Goal: Transaction & Acquisition: Download file/media

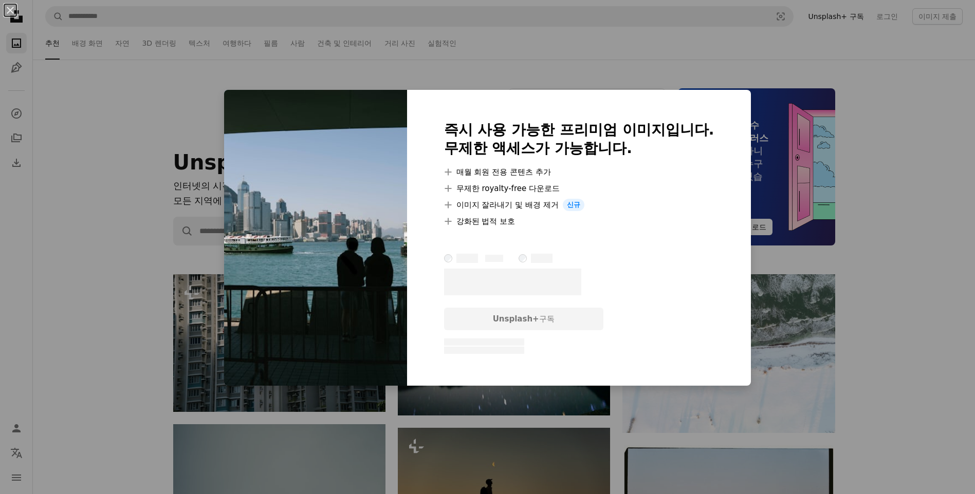
scroll to position [4163, 0]
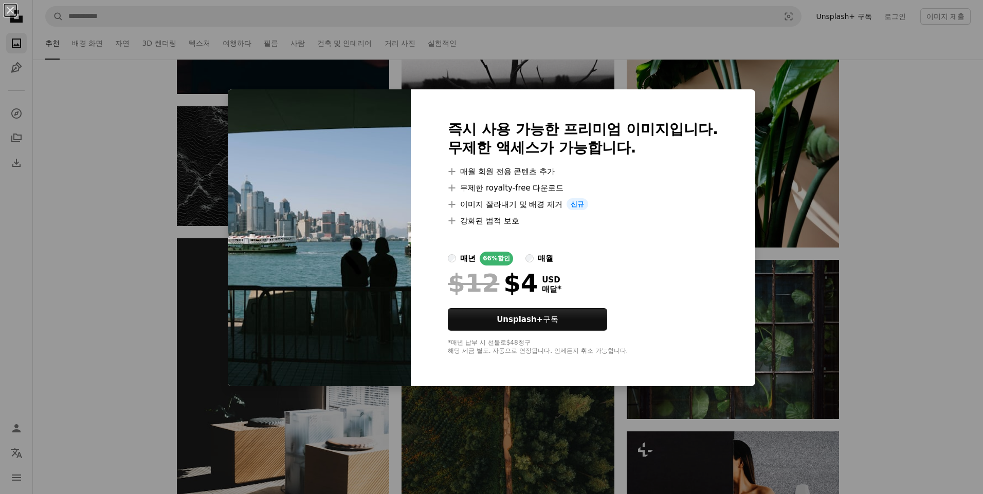
click at [783, 203] on div "An X shape 즉시 사용 가능한 프리미엄 이미지입니다. 무제한 액세스가 가능합니다. A plus sign 매월 회원 전용 콘텐츠 추가 A…" at bounding box center [491, 247] width 983 height 494
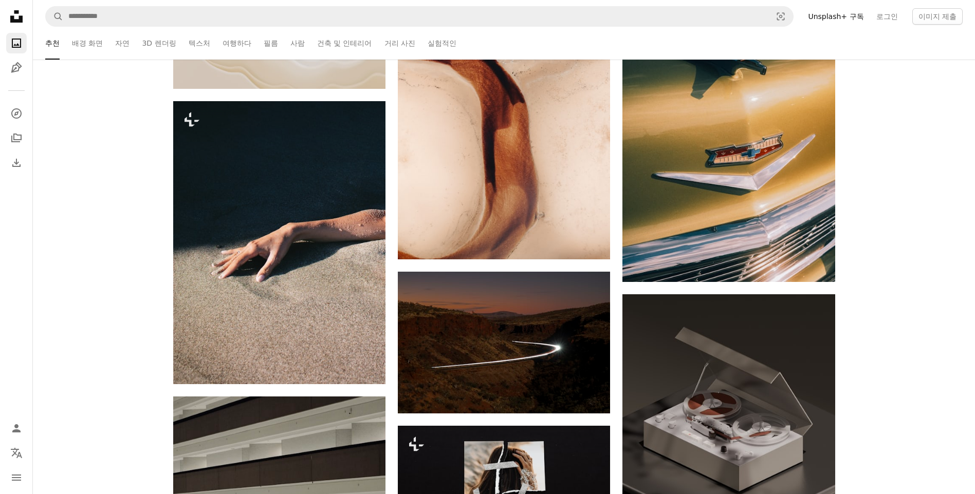
scroll to position [4831, 0]
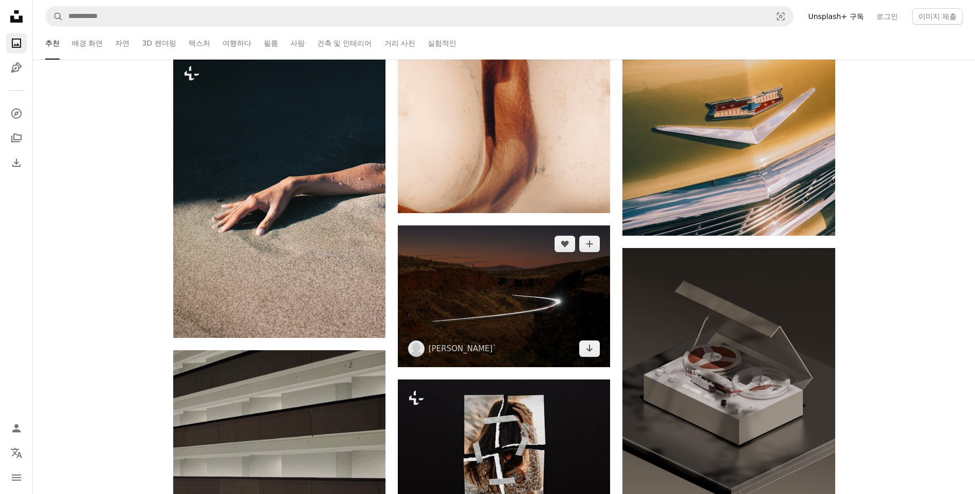
click at [563, 318] on img at bounding box center [504, 296] width 212 height 141
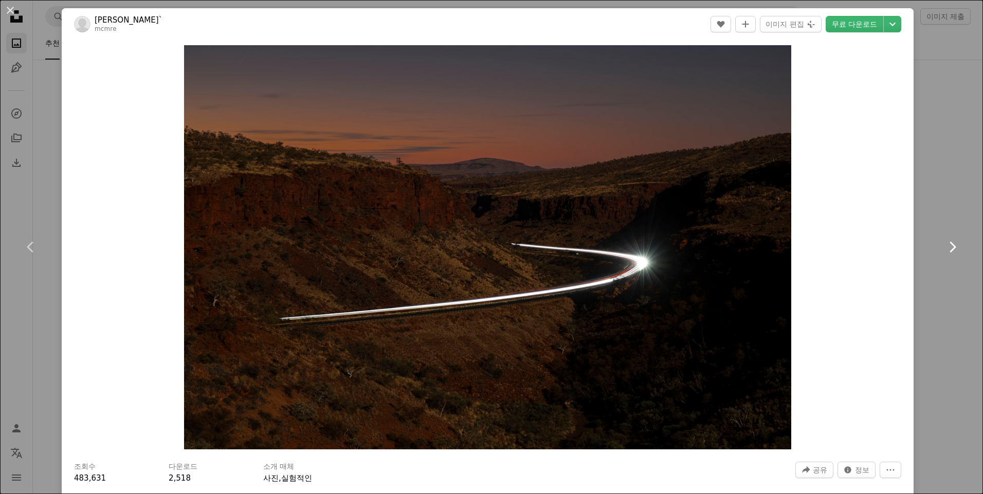
click at [923, 232] on link "Chevron right" at bounding box center [952, 247] width 62 height 99
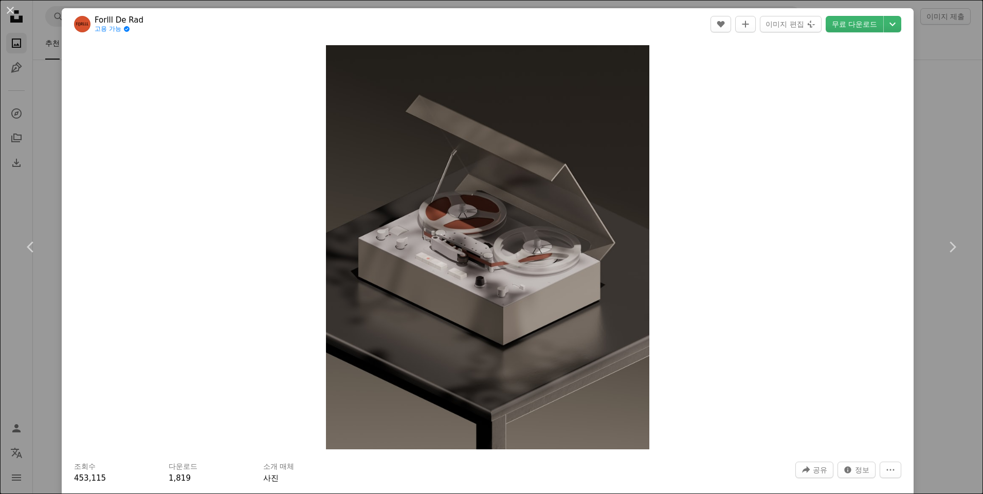
click at [937, 125] on div "An X shape Chevron left Chevron right Forlll De Rad 고용 가능 A checkmark inside of…" at bounding box center [491, 247] width 983 height 494
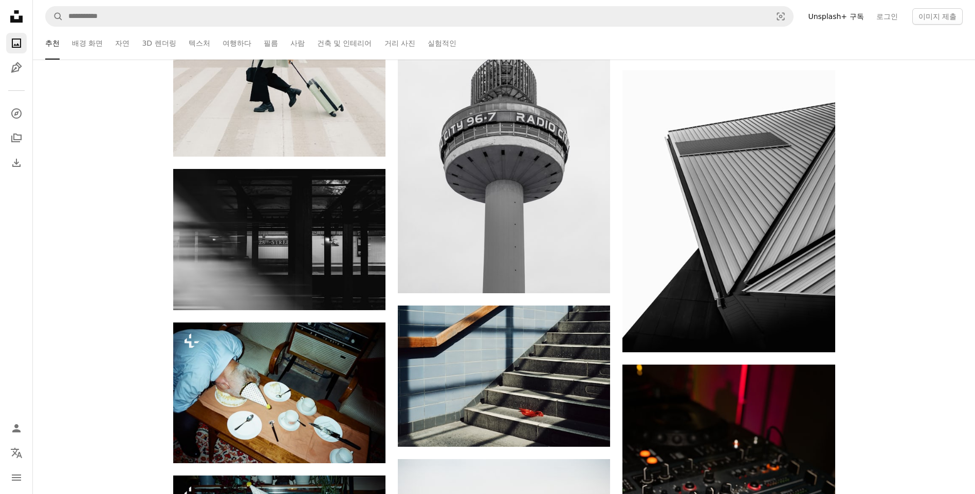
scroll to position [6013, 0]
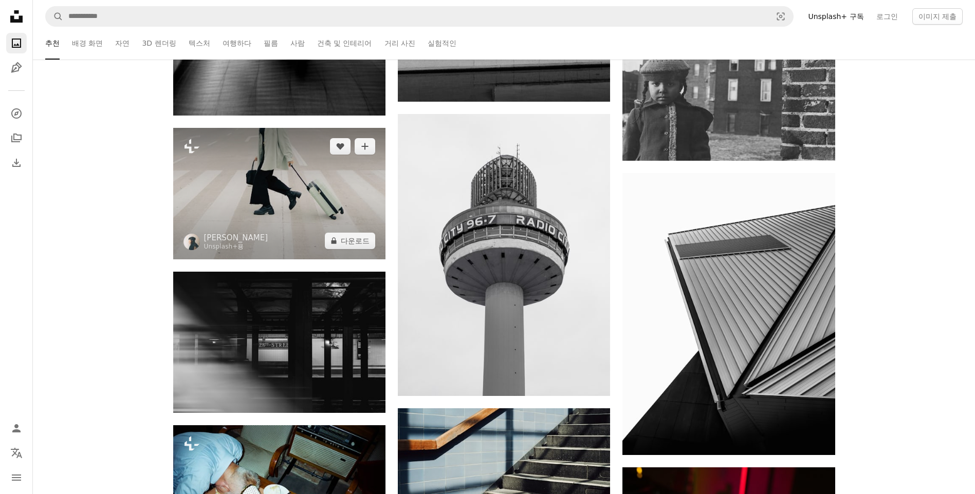
click at [243, 174] on img at bounding box center [279, 194] width 212 height 132
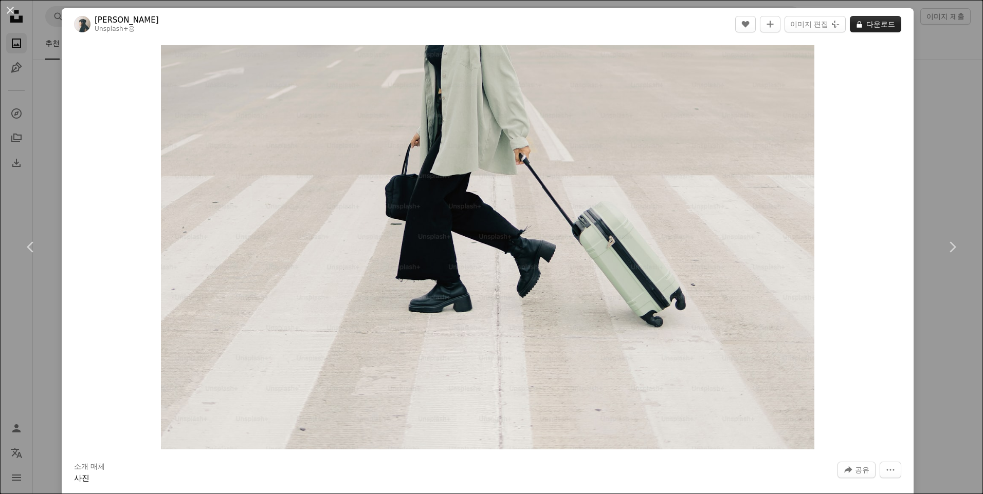
click at [881, 23] on button "A lock 다운로드" at bounding box center [875, 24] width 51 height 16
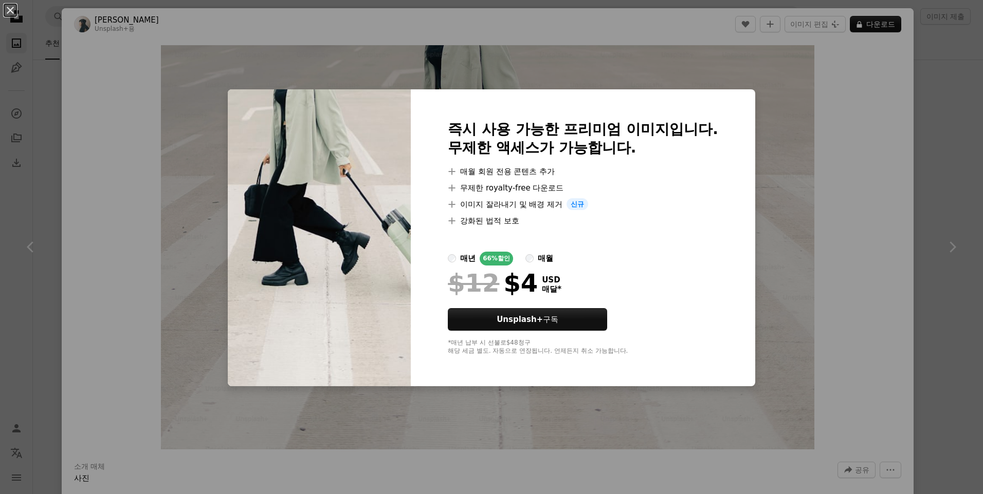
click at [868, 169] on div "An X shape 즉시 사용 가능한 프리미엄 이미지입니다. 무제한 액세스가 가능합니다. A plus sign 매월 회원 전용 콘텐츠 추가 A…" at bounding box center [491, 247] width 983 height 494
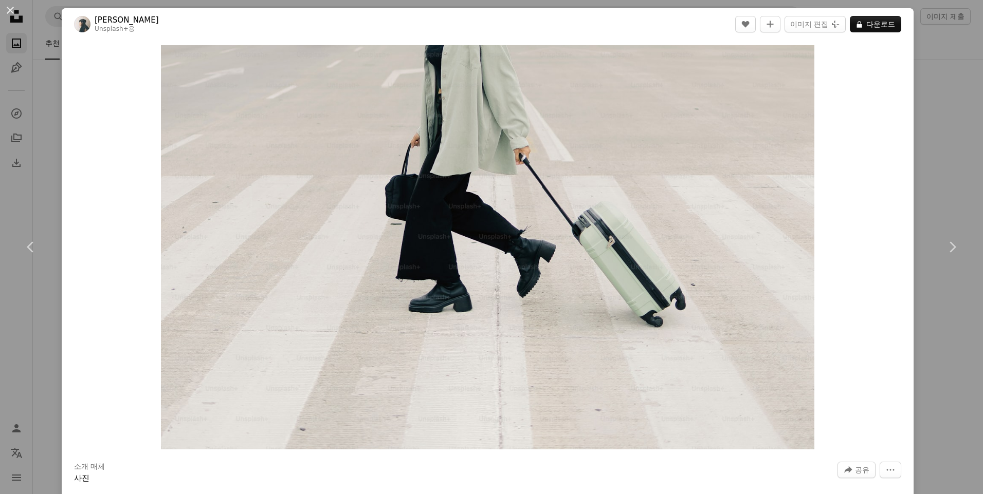
click at [962, 182] on div "An X shape Chevron left Chevron right [PERSON_NAME] Unsplash+ 용 A heart A plus …" at bounding box center [491, 247] width 983 height 494
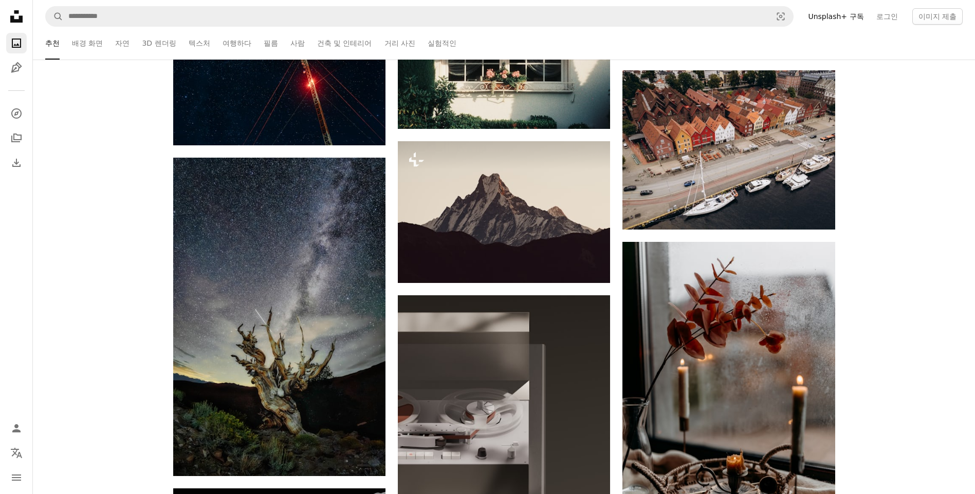
scroll to position [6836, 0]
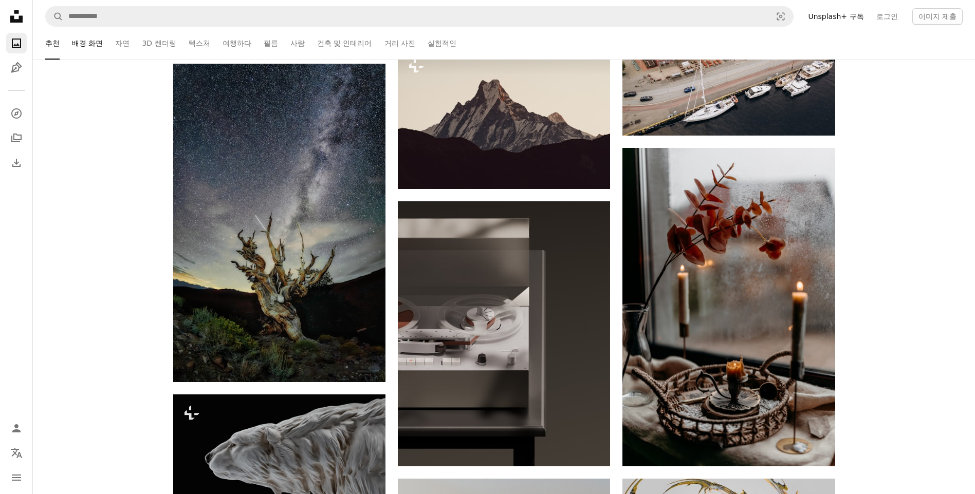
click at [73, 41] on link "배경 화면" at bounding box center [87, 43] width 31 height 33
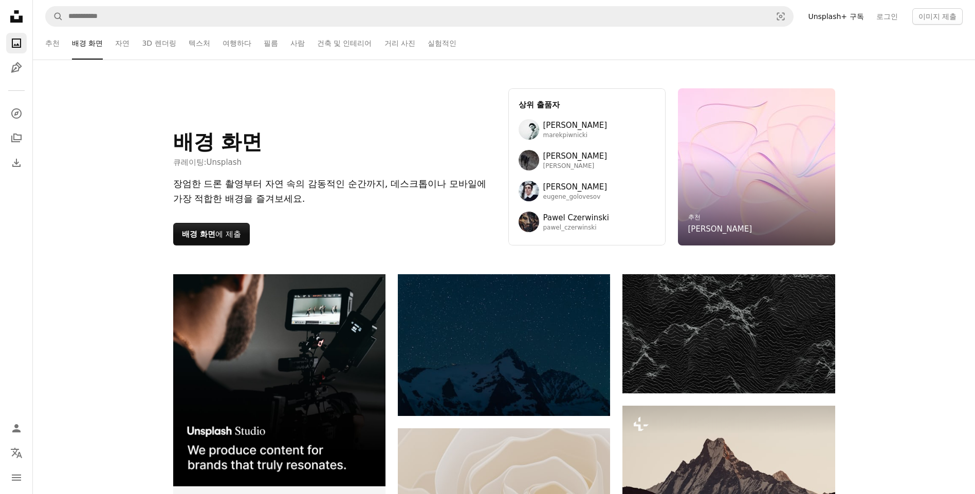
scroll to position [154, 0]
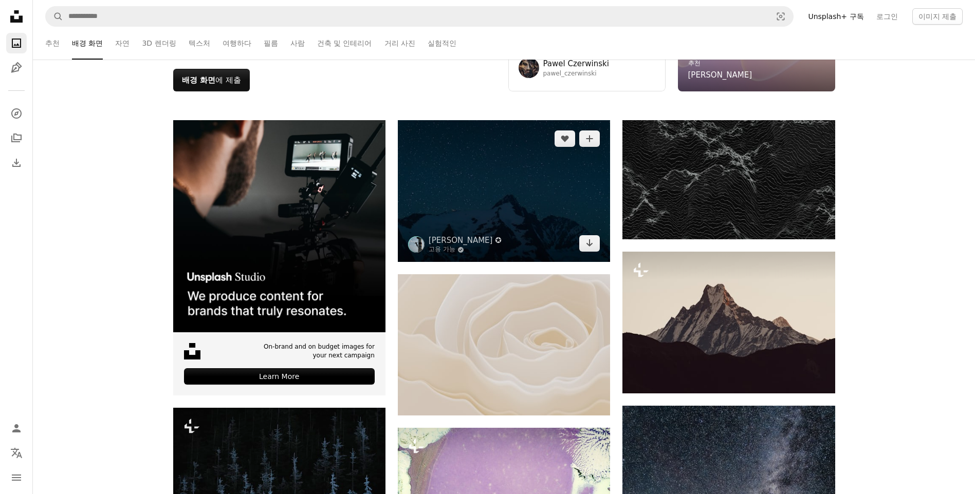
click at [564, 211] on img at bounding box center [504, 191] width 212 height 142
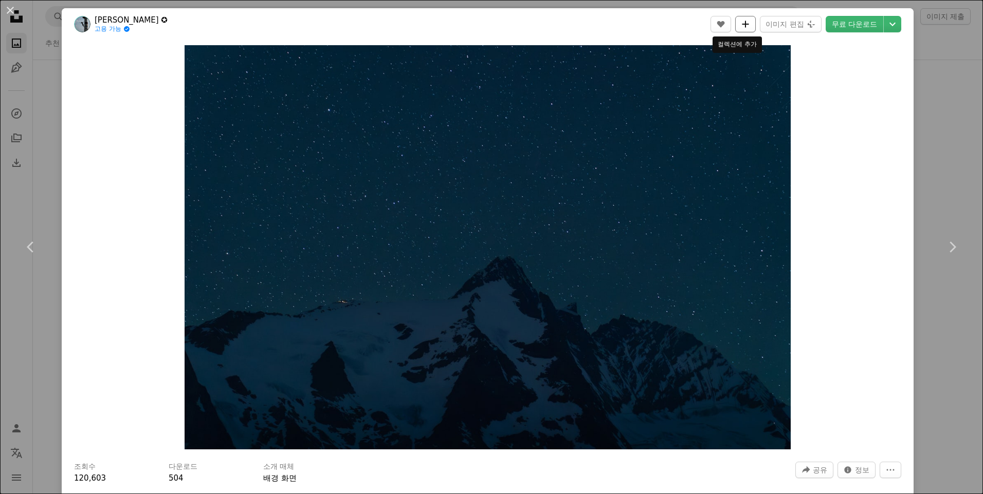
click at [741, 26] on icon "A plus sign" at bounding box center [745, 24] width 8 height 8
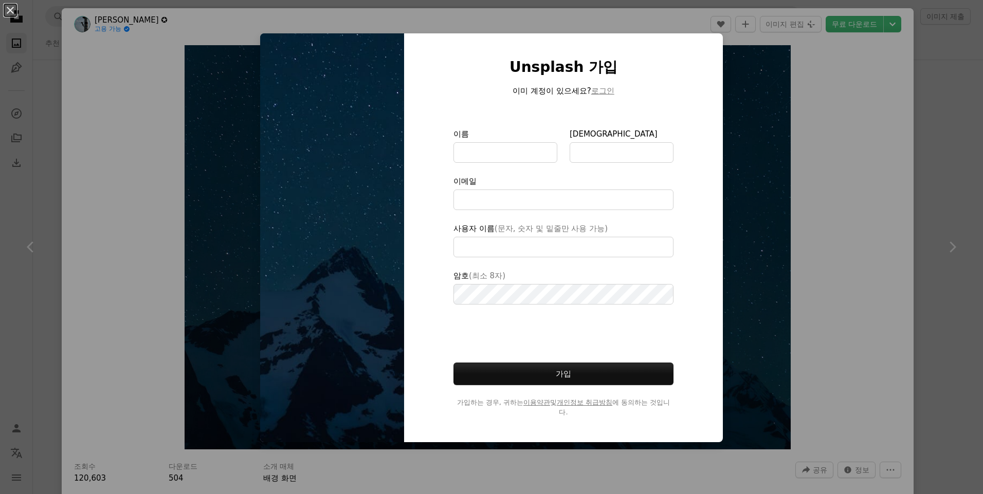
click at [803, 183] on div "An X shape Unsplash 가입 이미 계정이 있으세요? 로그인 이름 성 이메일 사용자 이름 (문자, 숫자 및 밑줄만 사용 가능) 암호…" at bounding box center [491, 247] width 983 height 494
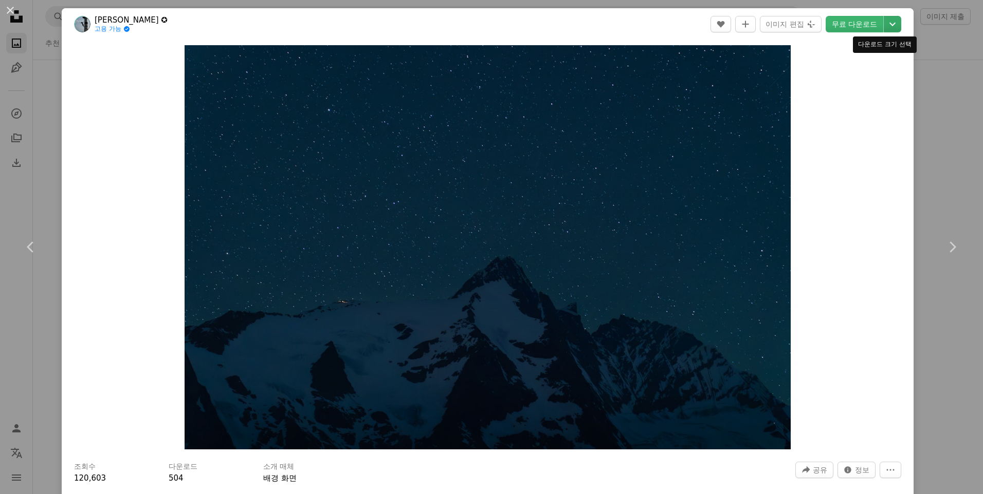
click at [884, 24] on icon "Chevron down" at bounding box center [892, 24] width 16 height 12
click at [826, 115] on span "원본 크기" at bounding box center [822, 113] width 31 height 8
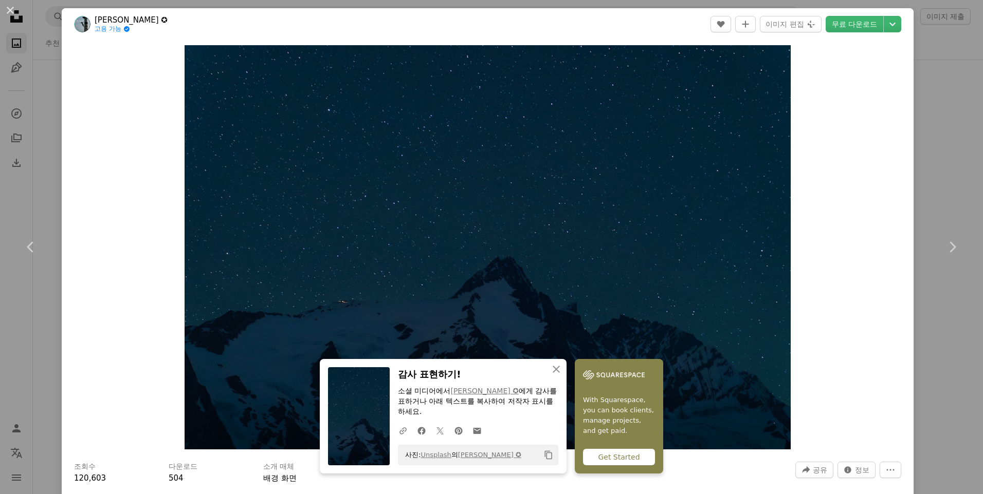
click at [842, 144] on div "Zoom in" at bounding box center [488, 247] width 852 height 415
click at [915, 190] on div "An X shape Chevron left Chevron right An X shape 닫기 감사 표현하기! 소셜 미디어에서 [PERSON_N…" at bounding box center [491, 247] width 983 height 494
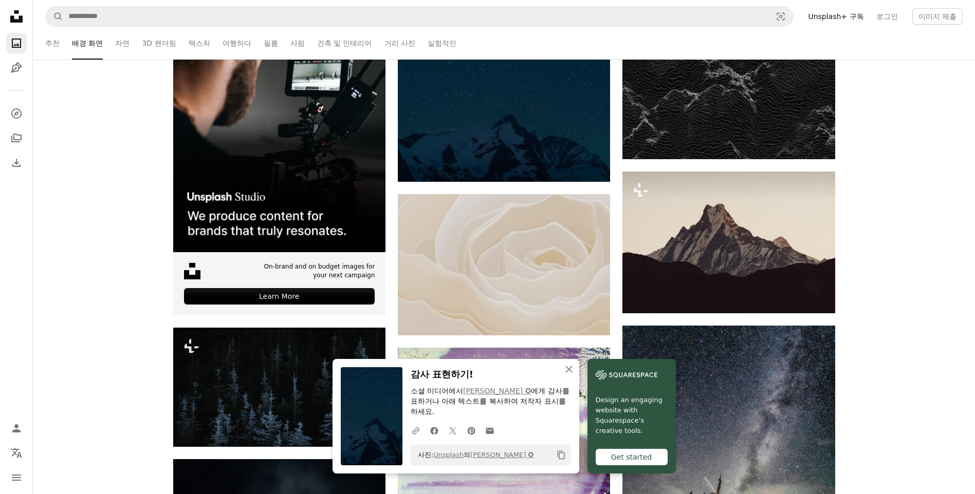
scroll to position [360, 0]
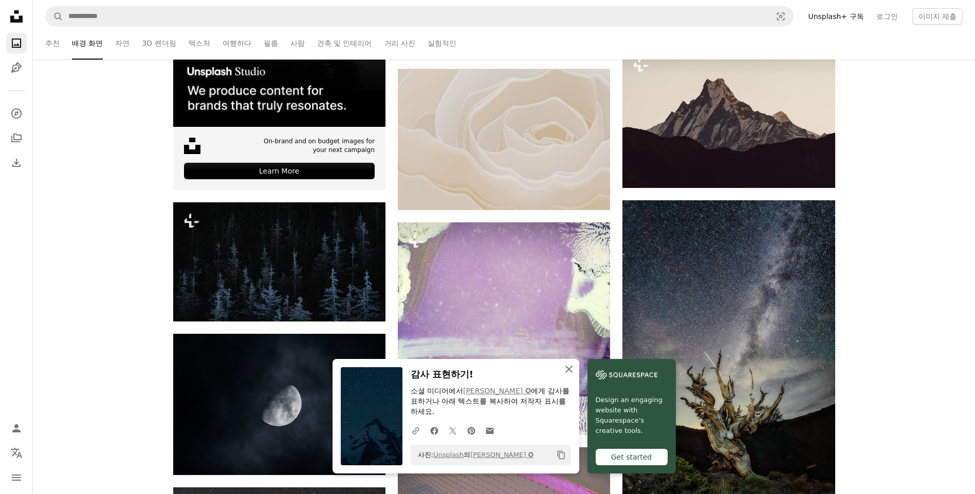
click at [571, 369] on icon "An X shape" at bounding box center [569, 369] width 12 height 12
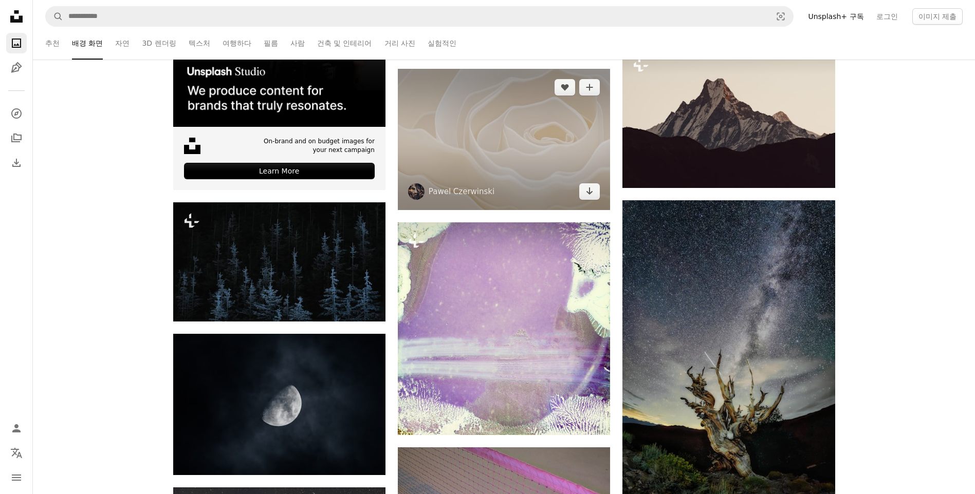
click at [537, 162] on img at bounding box center [504, 139] width 212 height 141
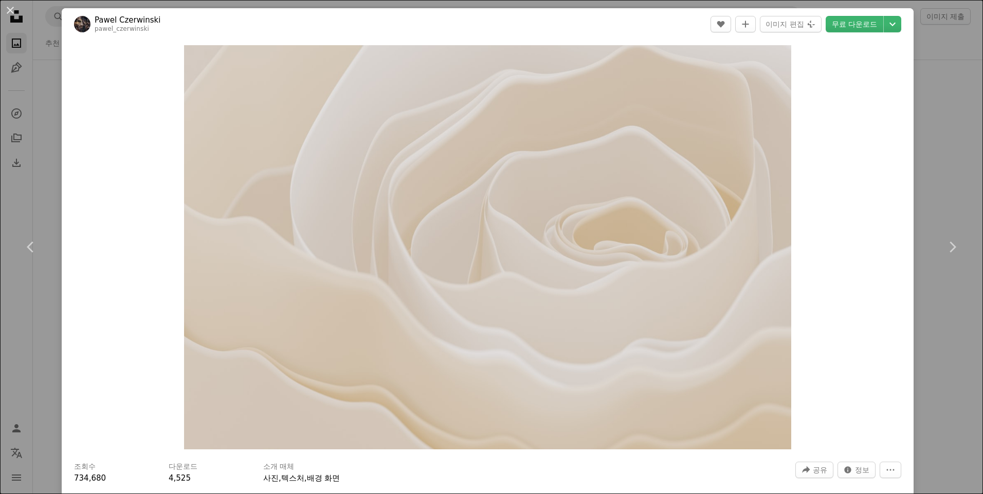
click at [926, 139] on div "An X shape Chevron left Chevron right [PERSON_NAME] pawel_czerwinski A heart A …" at bounding box center [491, 247] width 983 height 494
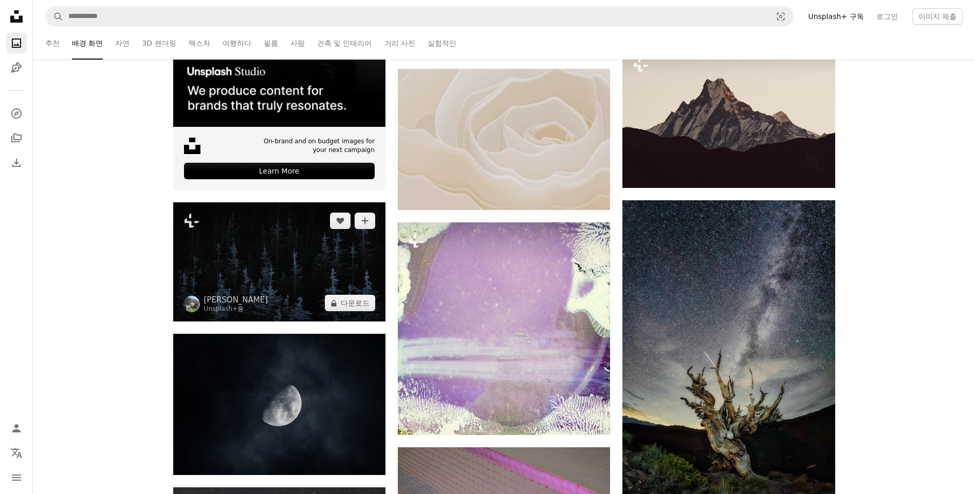
click at [334, 294] on img at bounding box center [279, 262] width 212 height 119
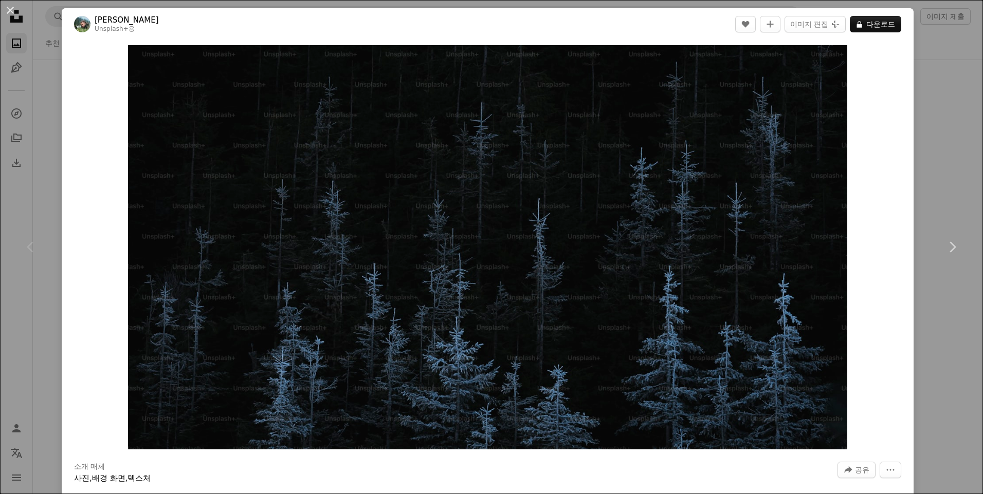
click at [952, 191] on div "An X shape Chevron left Chevron right [PERSON_NAME] Unsplash+ 용 A heart A plus …" at bounding box center [491, 247] width 983 height 494
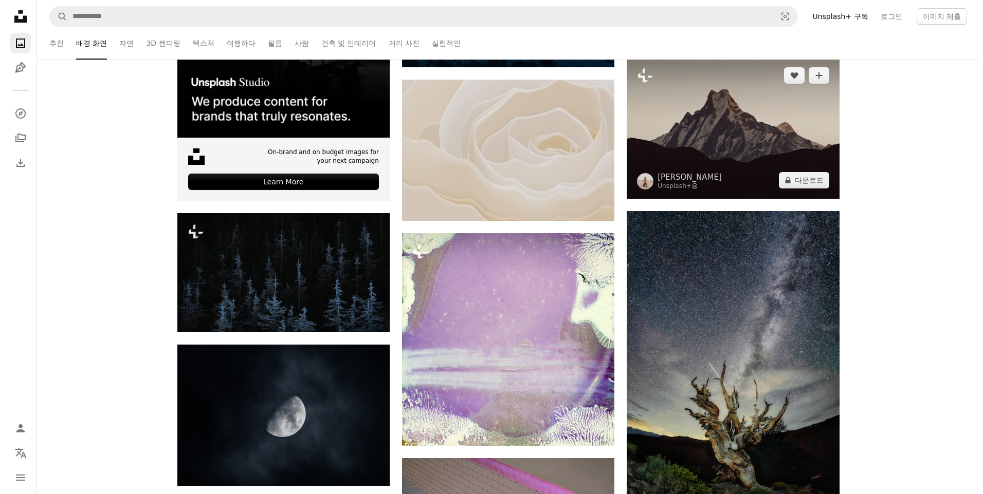
scroll to position [257, 0]
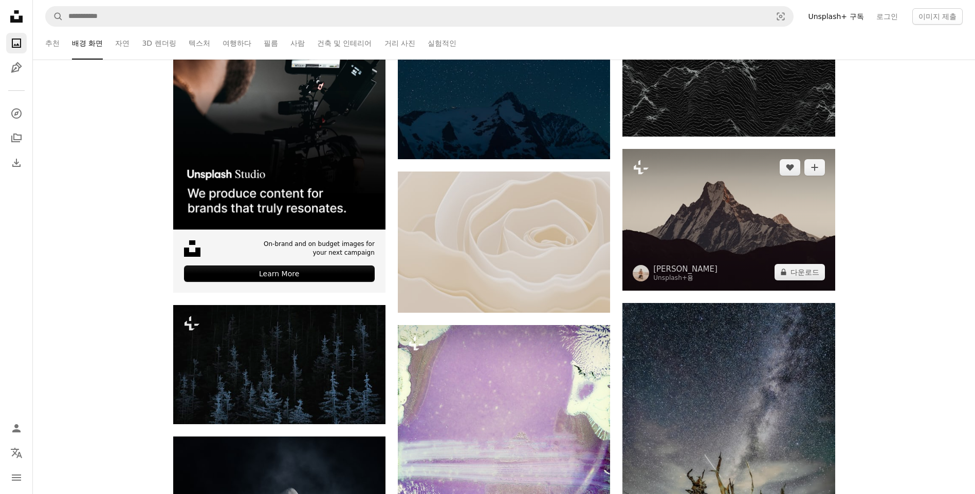
click at [730, 257] on img at bounding box center [728, 219] width 212 height 141
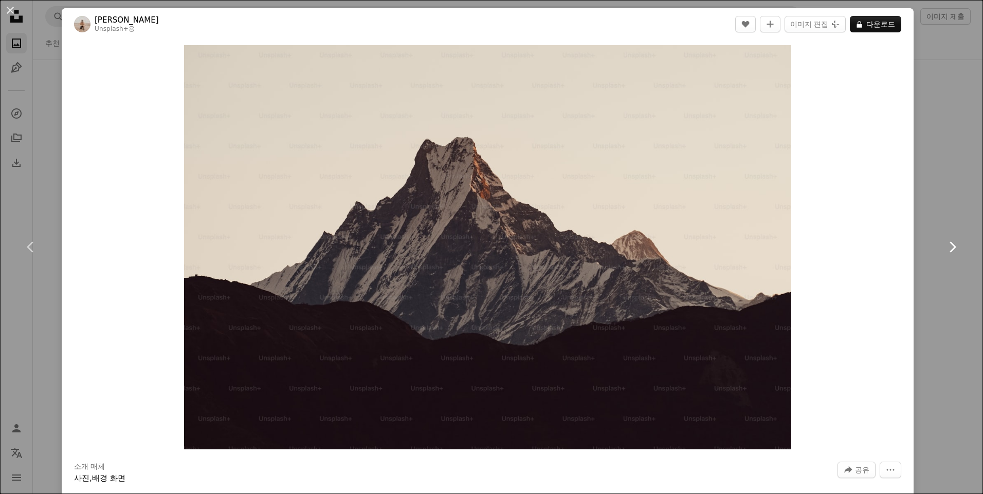
click at [921, 235] on link "Chevron right" at bounding box center [952, 247] width 62 height 99
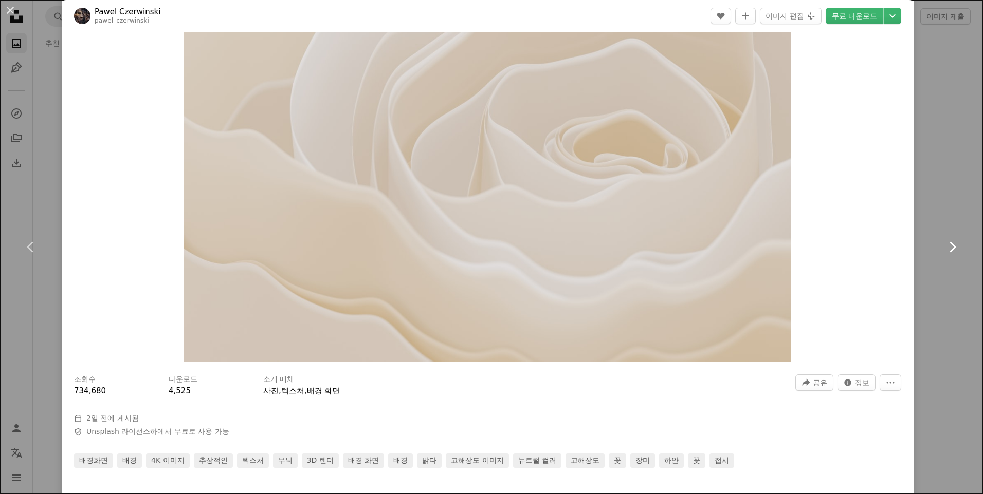
scroll to position [154, 0]
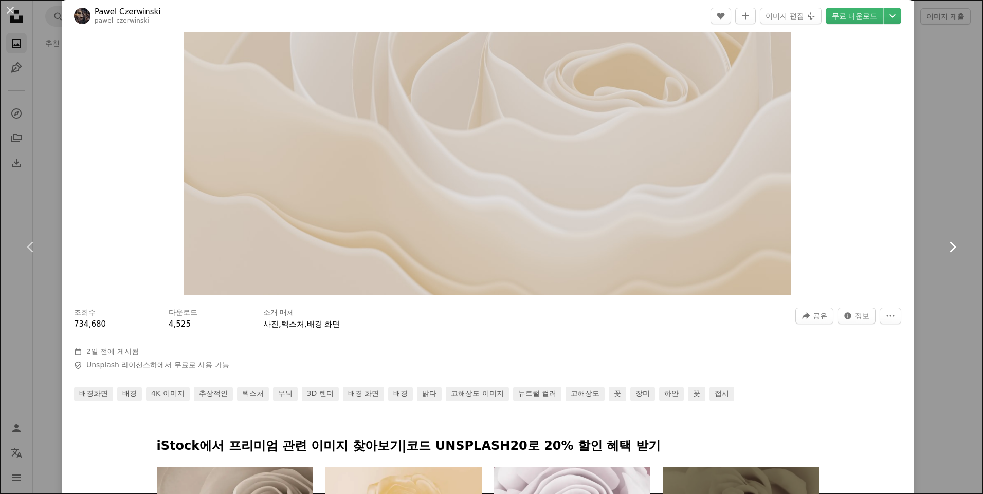
click at [921, 235] on link "Chevron right" at bounding box center [952, 247] width 62 height 99
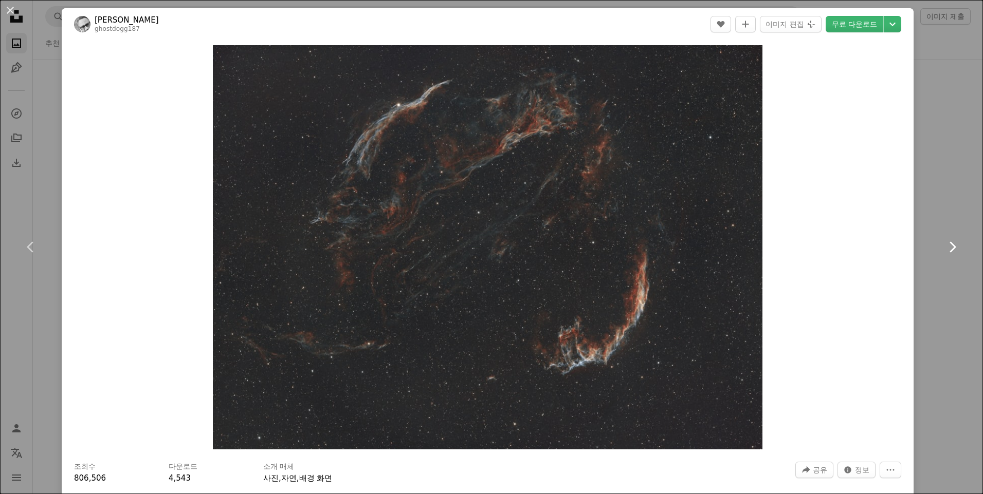
click at [944, 247] on icon "Chevron right" at bounding box center [952, 247] width 16 height 16
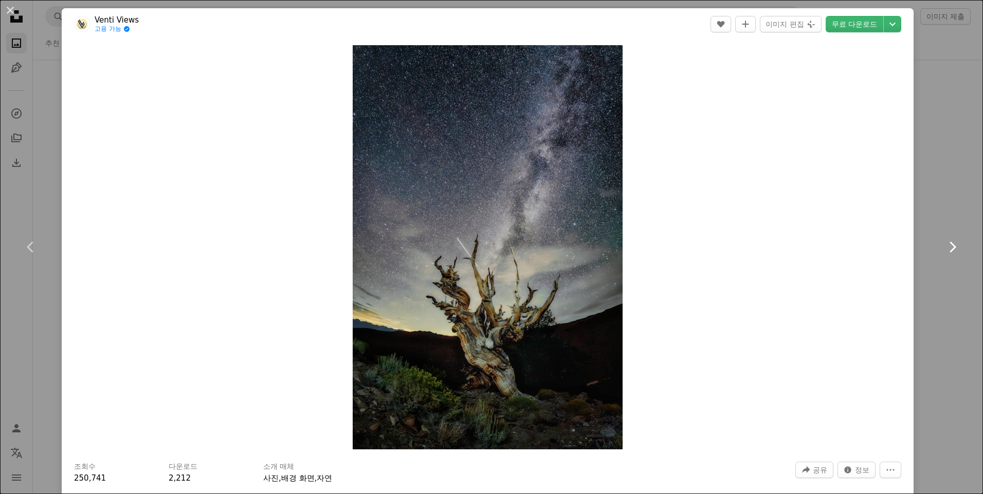
click at [944, 247] on icon "Chevron right" at bounding box center [952, 247] width 16 height 16
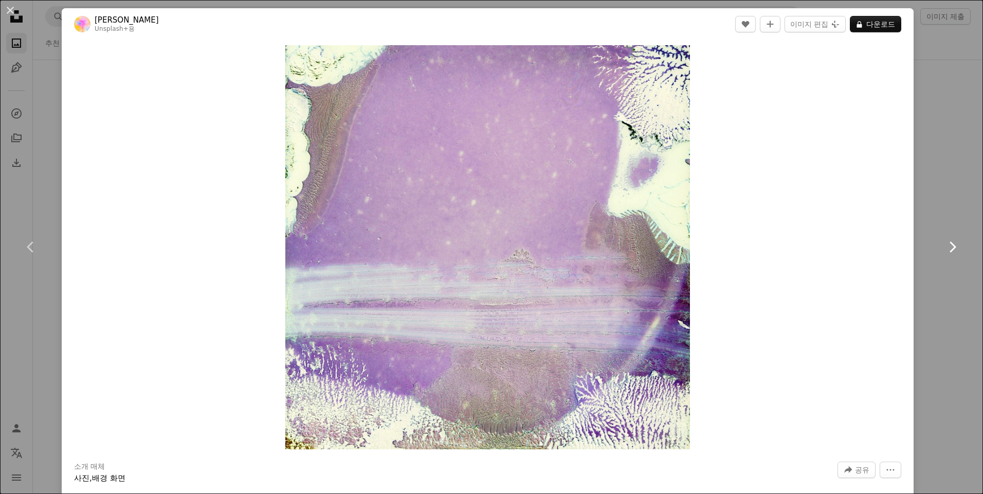
click at [944, 247] on icon "Chevron right" at bounding box center [952, 247] width 16 height 16
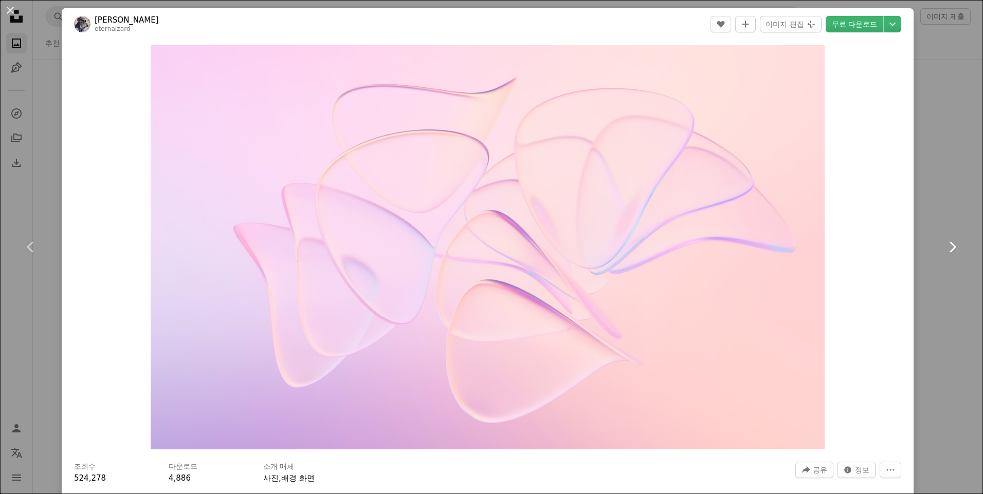
click at [944, 247] on icon "Chevron right" at bounding box center [952, 247] width 16 height 16
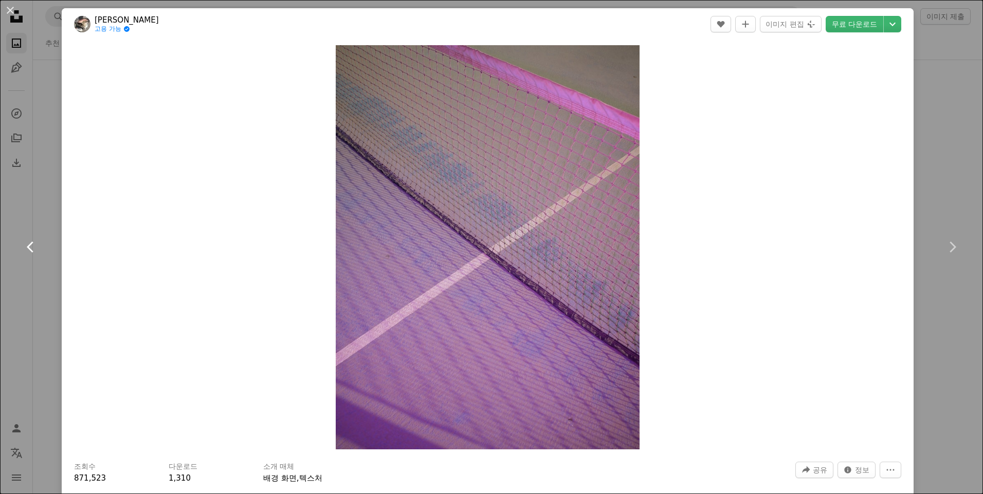
click at [36, 250] on icon "Chevron left" at bounding box center [31, 247] width 16 height 16
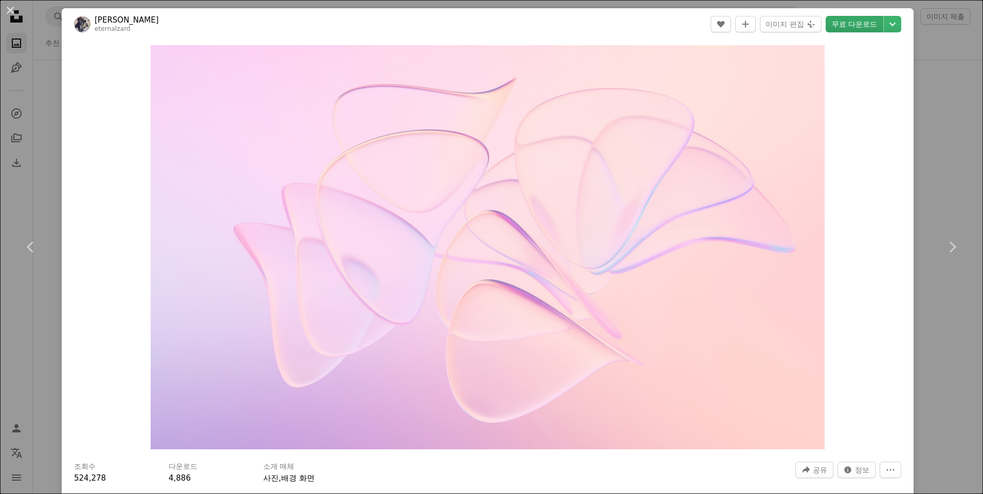
click at [864, 23] on link "무료 다운로드" at bounding box center [854, 24] width 58 height 16
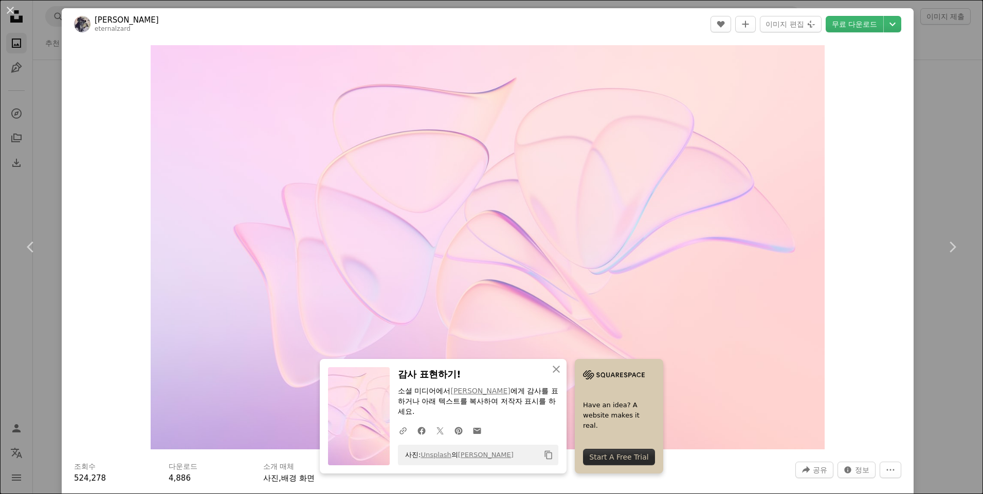
click at [901, 256] on div "Zoom in" at bounding box center [488, 247] width 852 height 415
click at [944, 246] on icon "Chevron right" at bounding box center [952, 247] width 16 height 16
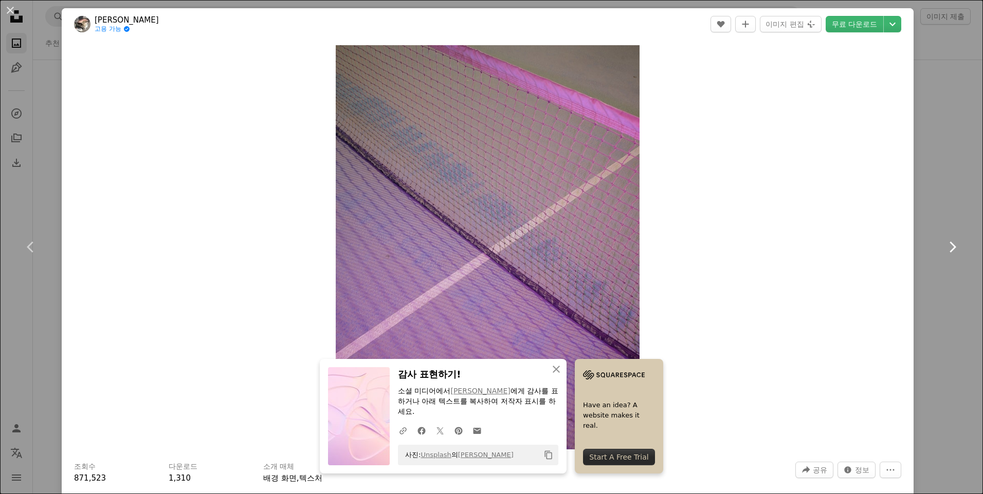
click at [944, 246] on icon "Chevron right" at bounding box center [952, 247] width 16 height 16
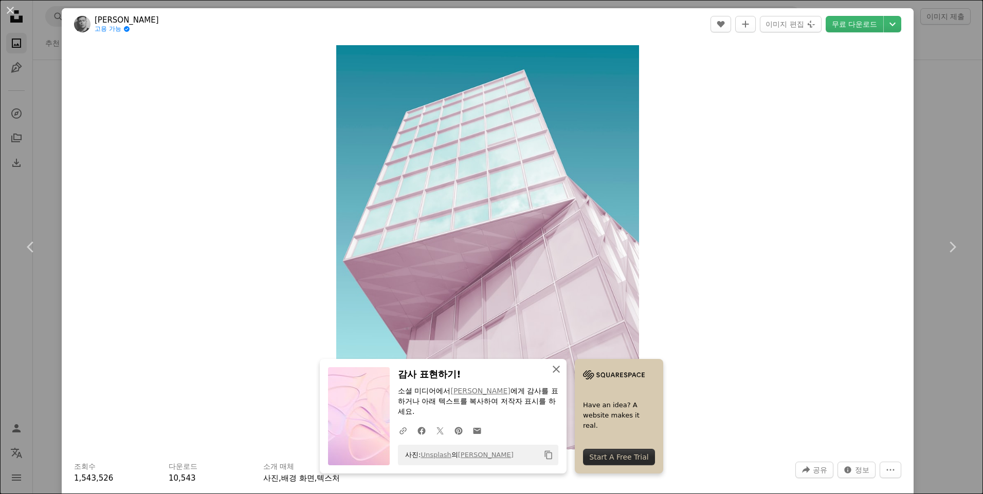
click at [550, 376] on icon "An X shape" at bounding box center [556, 369] width 12 height 12
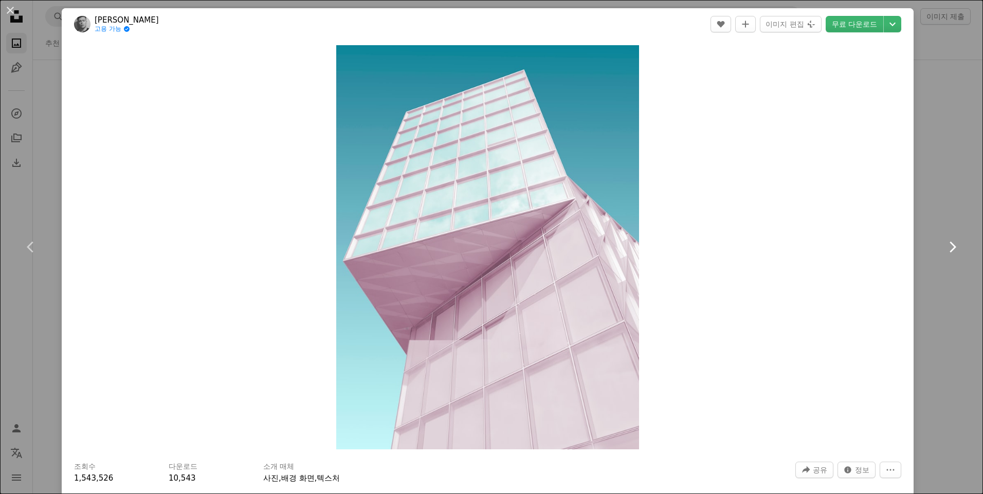
click at [944, 247] on icon "Chevron right" at bounding box center [952, 247] width 16 height 16
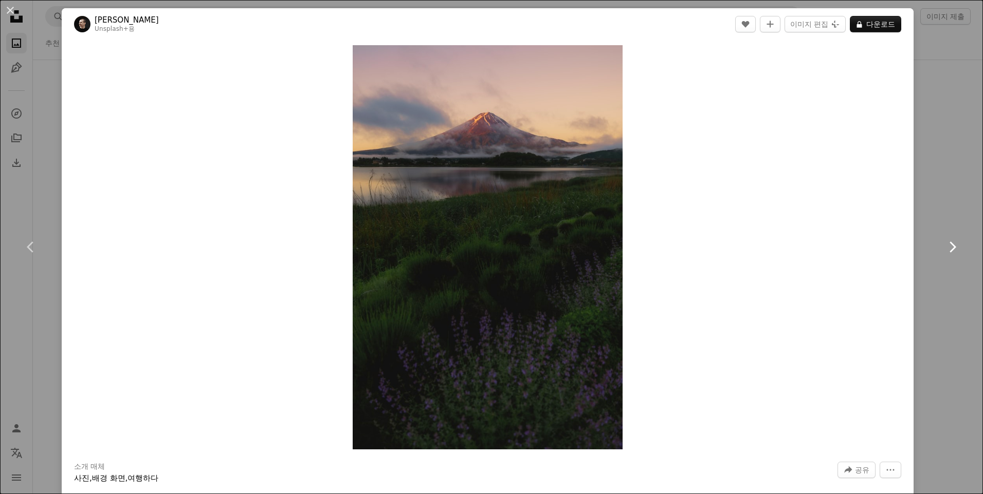
click at [944, 247] on icon "Chevron right" at bounding box center [952, 247] width 16 height 16
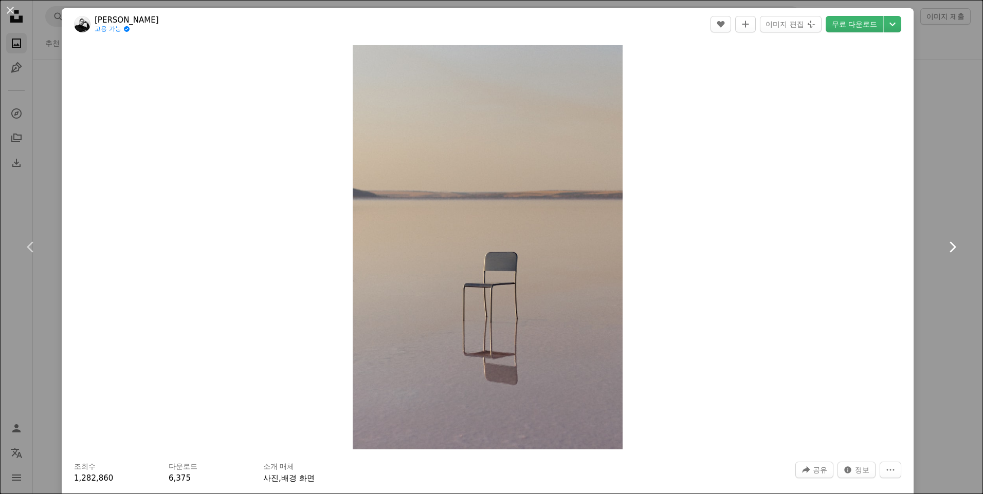
click at [944, 247] on icon "Chevron right" at bounding box center [952, 247] width 16 height 16
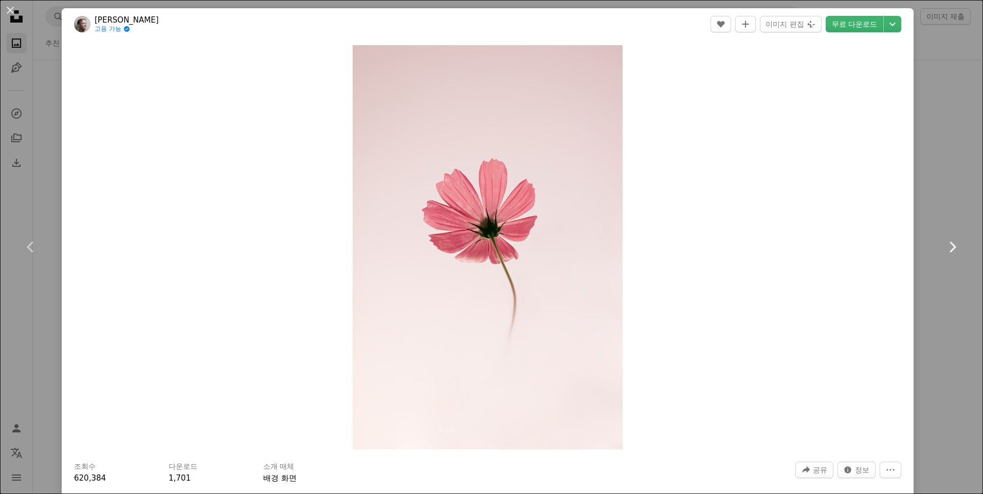
click at [944, 247] on icon "Chevron right" at bounding box center [952, 247] width 16 height 16
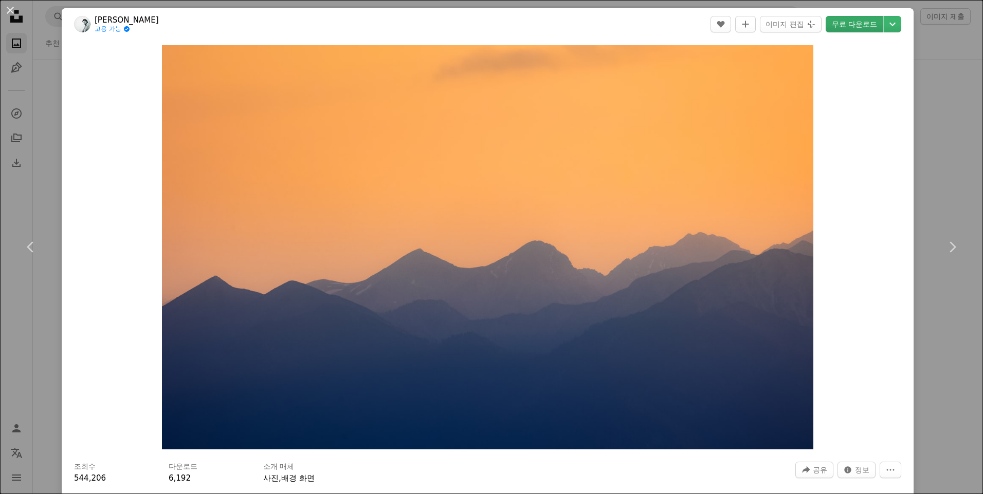
click at [841, 23] on link "무료 다운로드" at bounding box center [854, 24] width 58 height 16
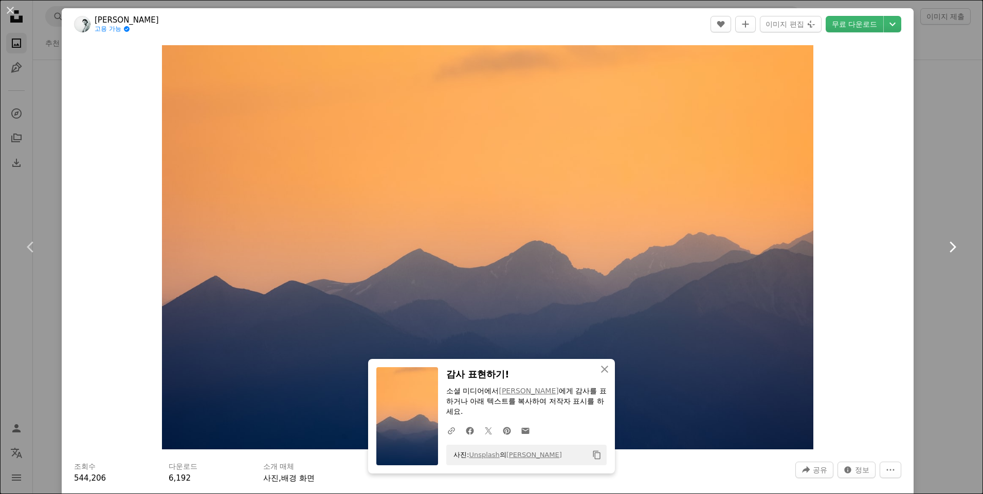
click at [949, 248] on icon at bounding box center [952, 247] width 7 height 11
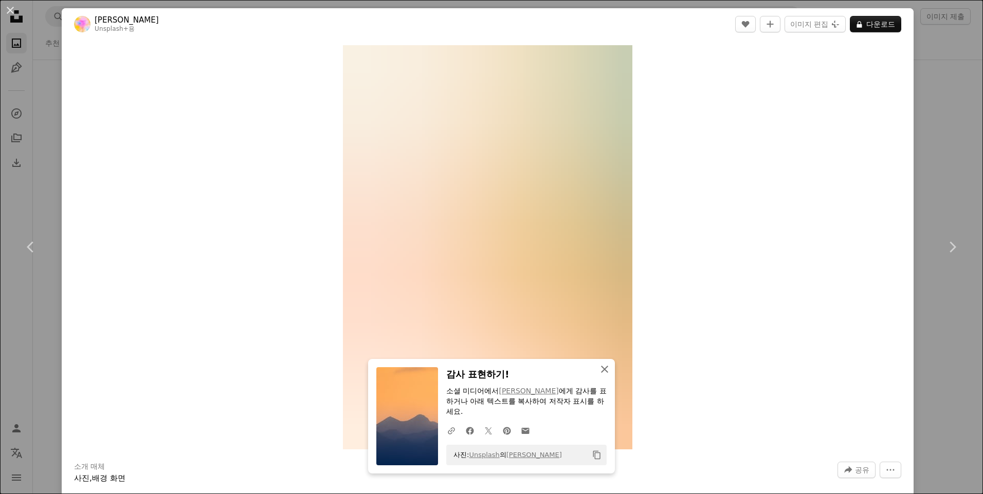
click at [601, 370] on icon "button" at bounding box center [604, 369] width 7 height 7
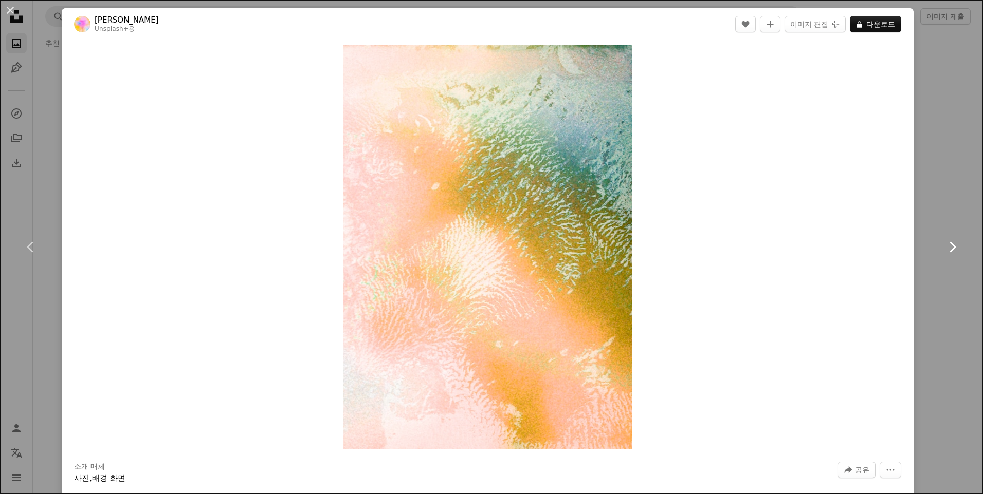
click at [944, 245] on icon "Chevron right" at bounding box center [952, 247] width 16 height 16
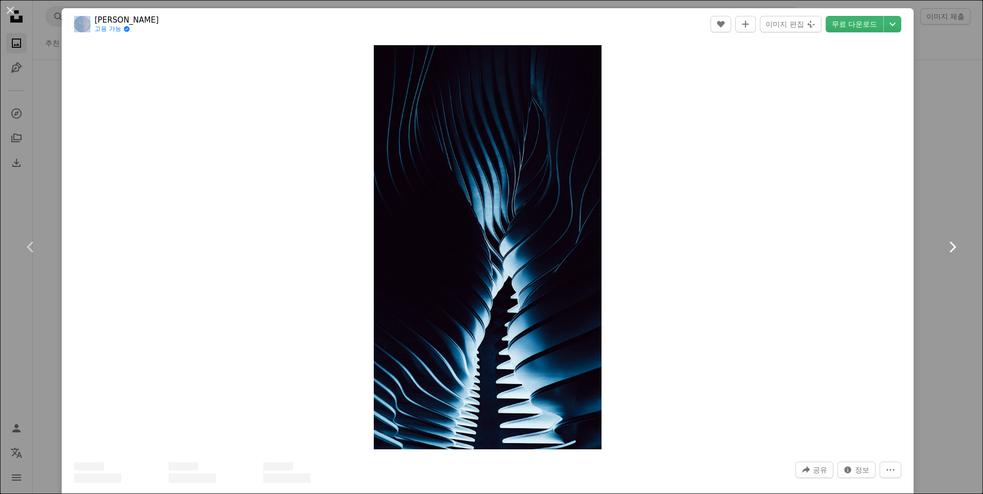
click at [944, 245] on icon "Chevron right" at bounding box center [952, 247] width 16 height 16
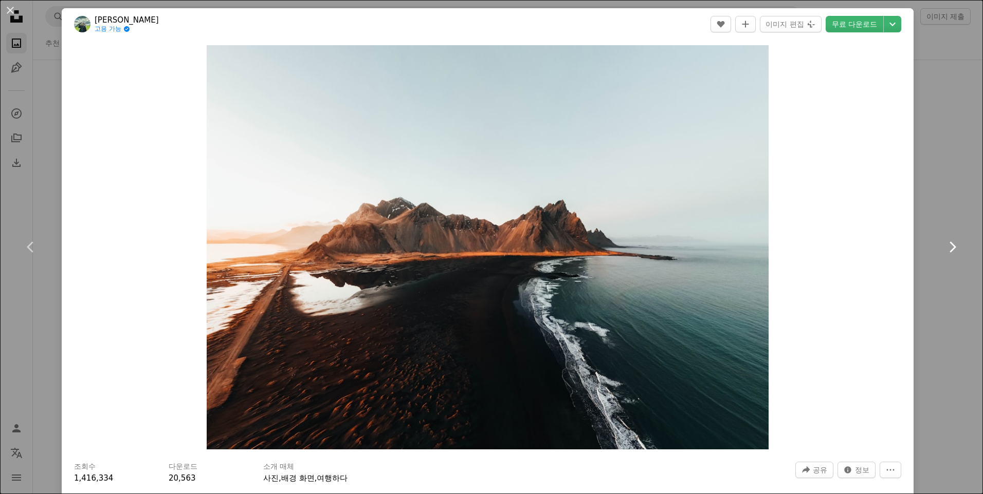
click at [944, 245] on icon "Chevron right" at bounding box center [952, 247] width 16 height 16
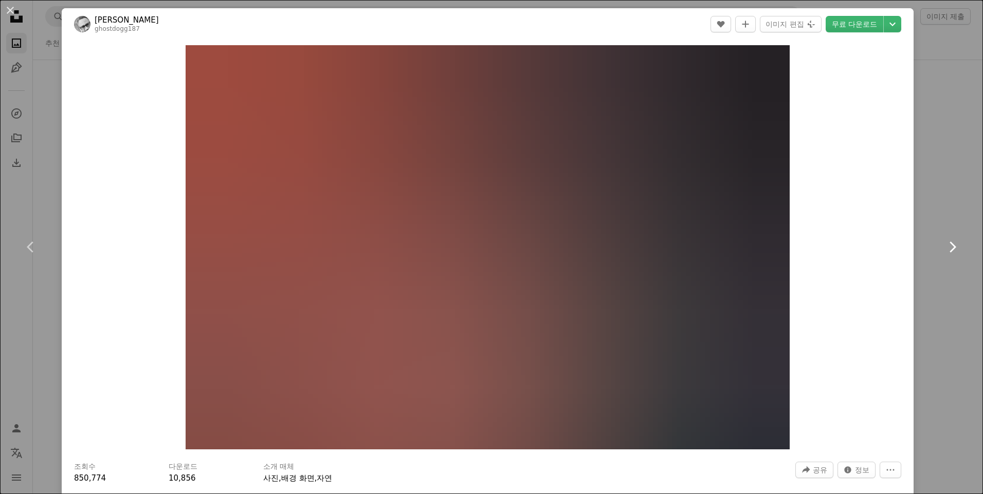
click at [944, 245] on icon "Chevron right" at bounding box center [952, 247] width 16 height 16
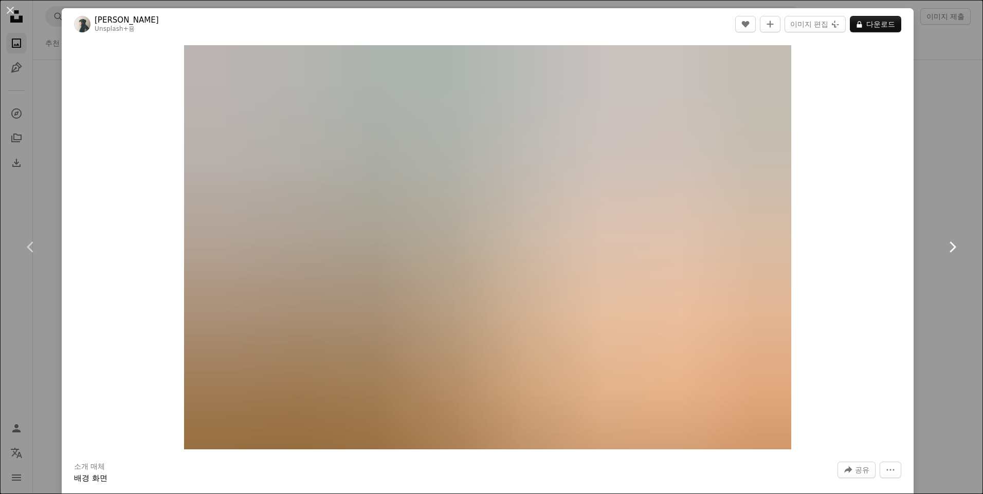
click at [944, 245] on icon "Chevron right" at bounding box center [952, 247] width 16 height 16
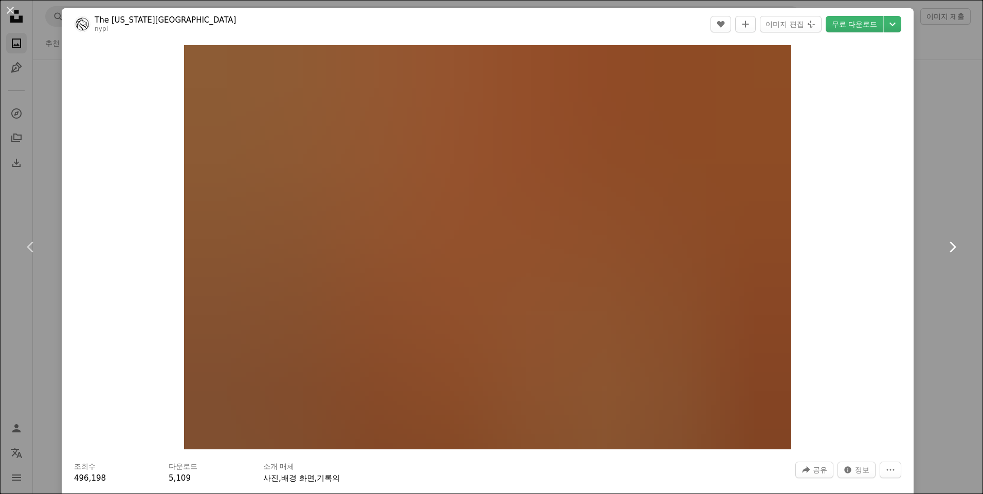
click at [944, 245] on icon "Chevron right" at bounding box center [952, 247] width 16 height 16
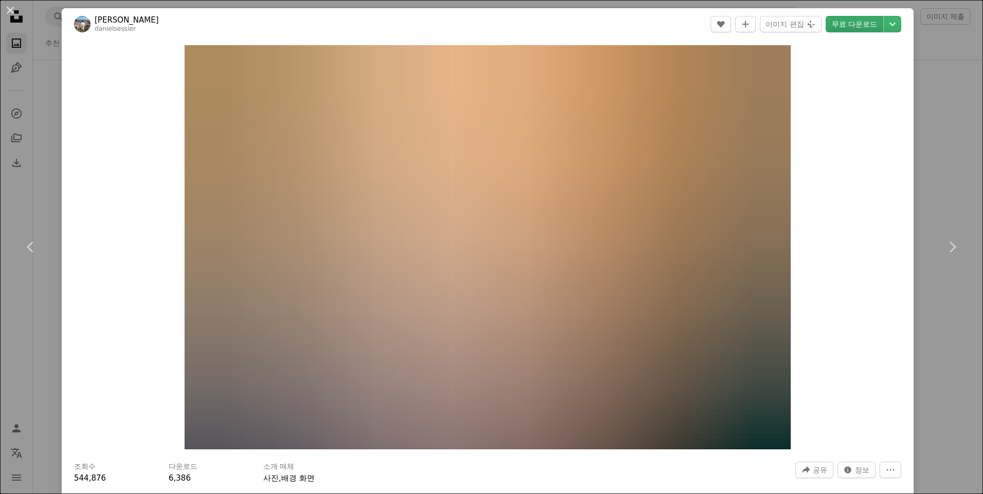
click at [842, 28] on link "무료 다운로드" at bounding box center [854, 24] width 58 height 16
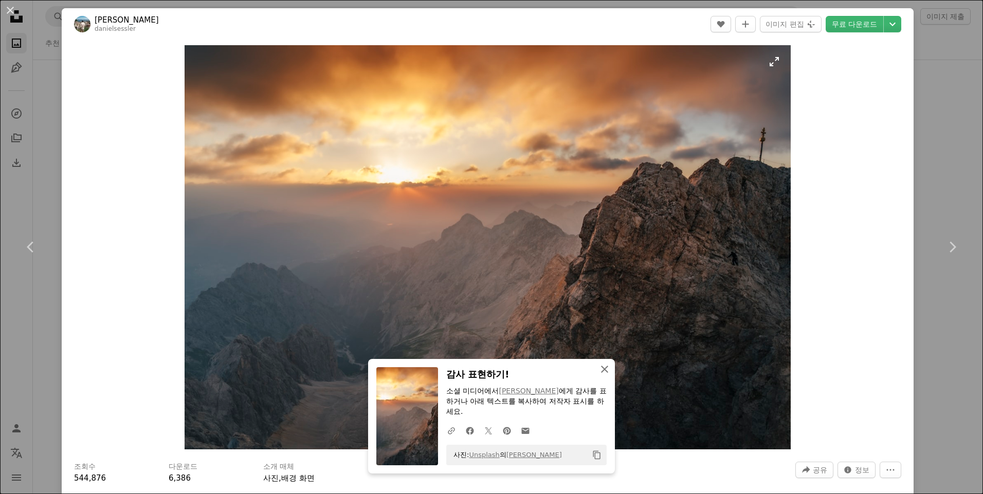
drag, startPoint x: 604, startPoint y: 371, endPoint x: 701, endPoint y: 345, distance: 99.5
click at [604, 371] on icon "An X shape" at bounding box center [604, 369] width 12 height 12
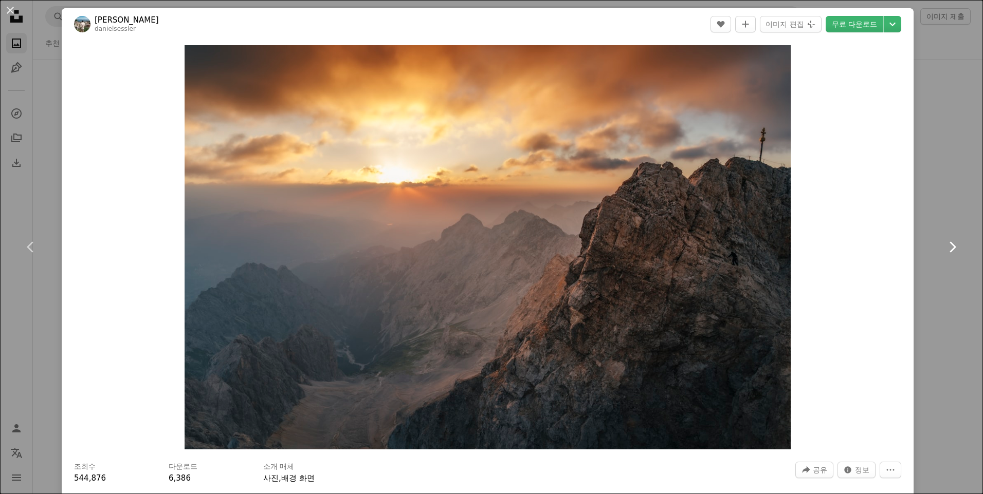
click at [948, 248] on icon "Chevron right" at bounding box center [952, 247] width 16 height 16
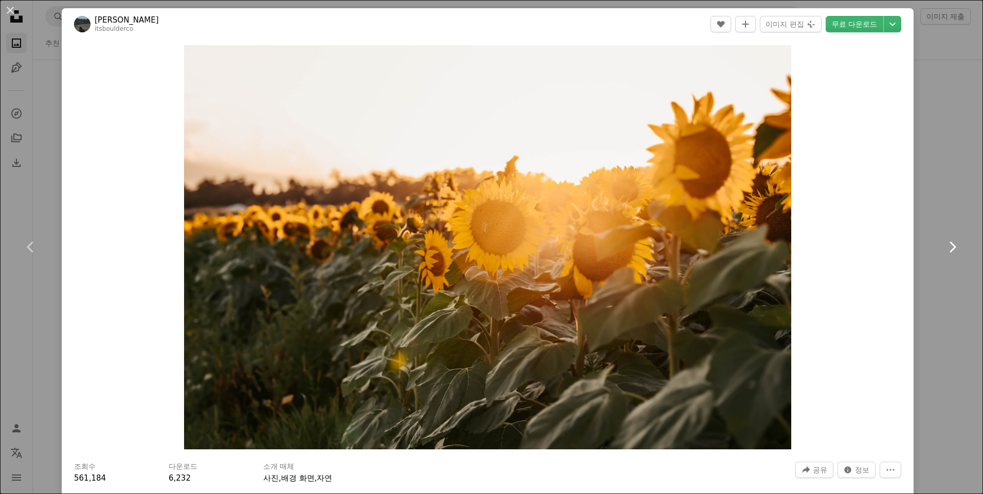
click at [948, 248] on icon "Chevron right" at bounding box center [952, 247] width 16 height 16
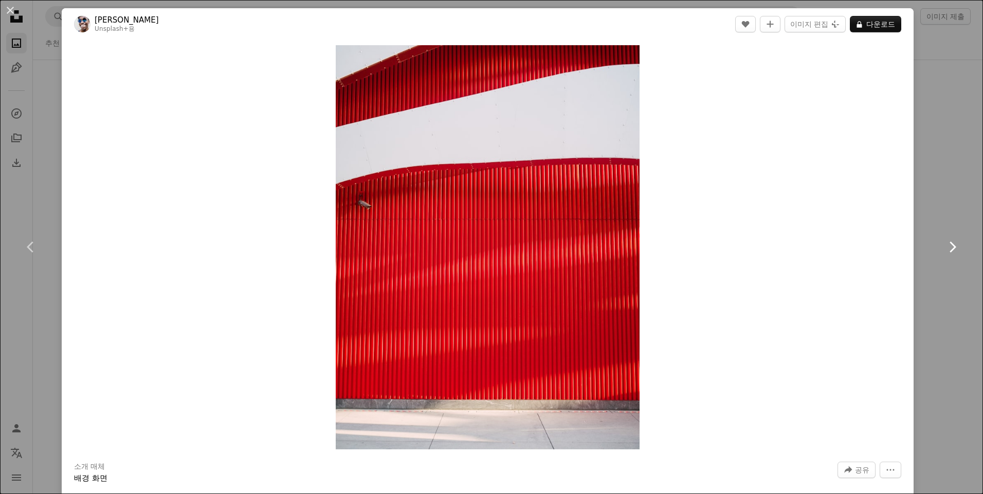
click at [948, 248] on icon "Chevron right" at bounding box center [952, 247] width 16 height 16
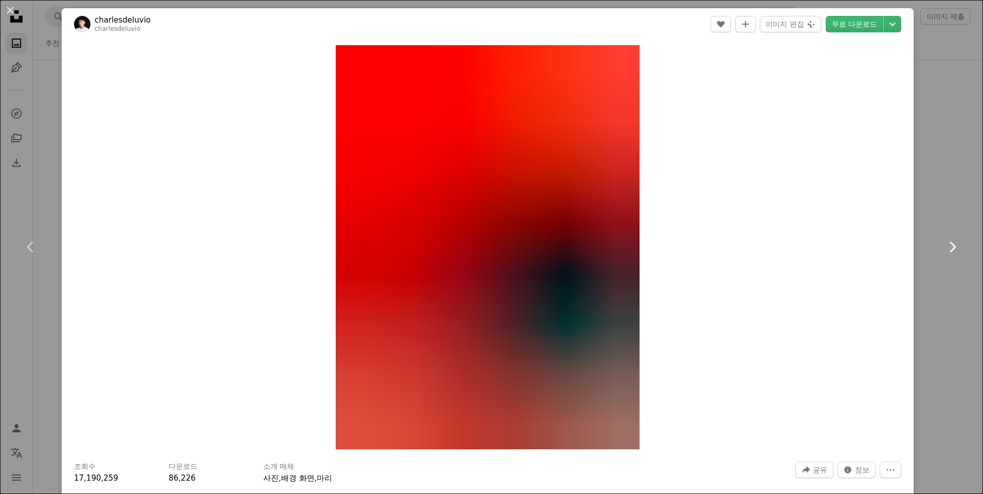
click at [949, 248] on icon at bounding box center [952, 247] width 7 height 11
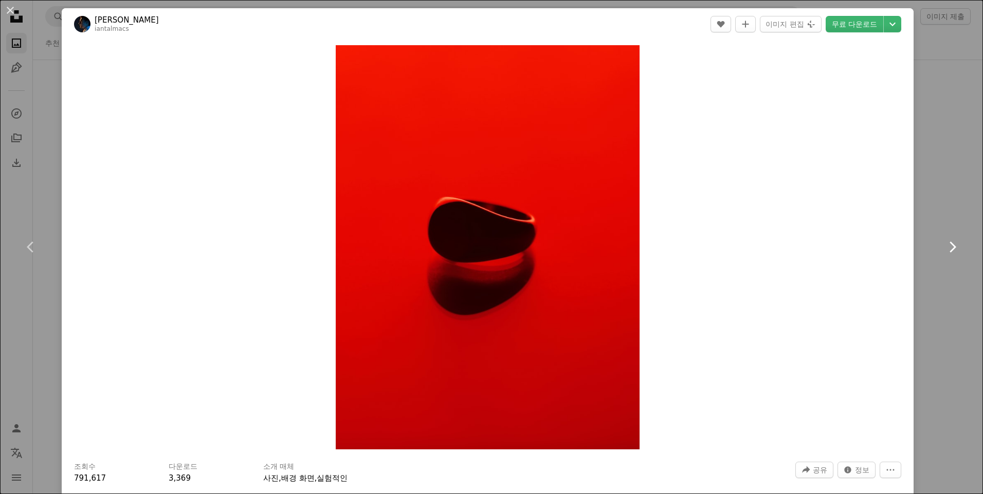
click at [949, 248] on icon at bounding box center [952, 247] width 7 height 11
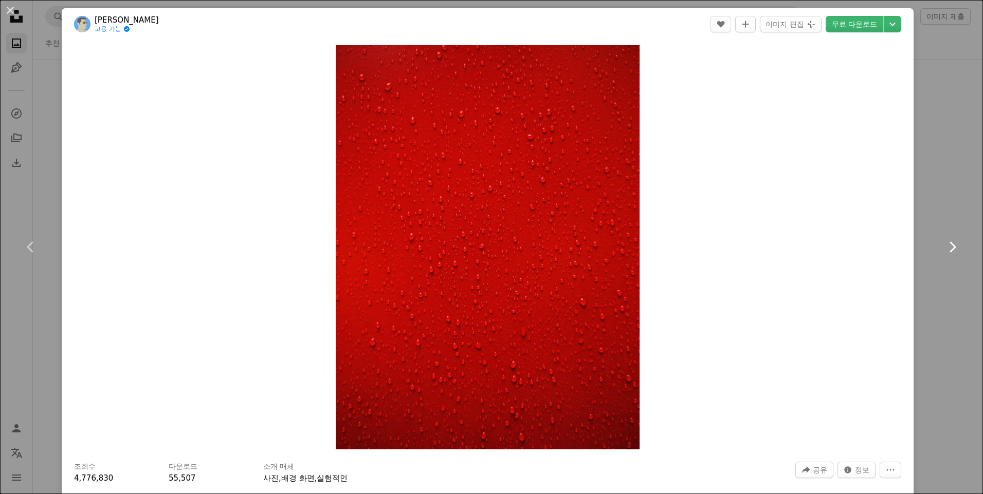
click at [949, 248] on icon at bounding box center [952, 247] width 7 height 11
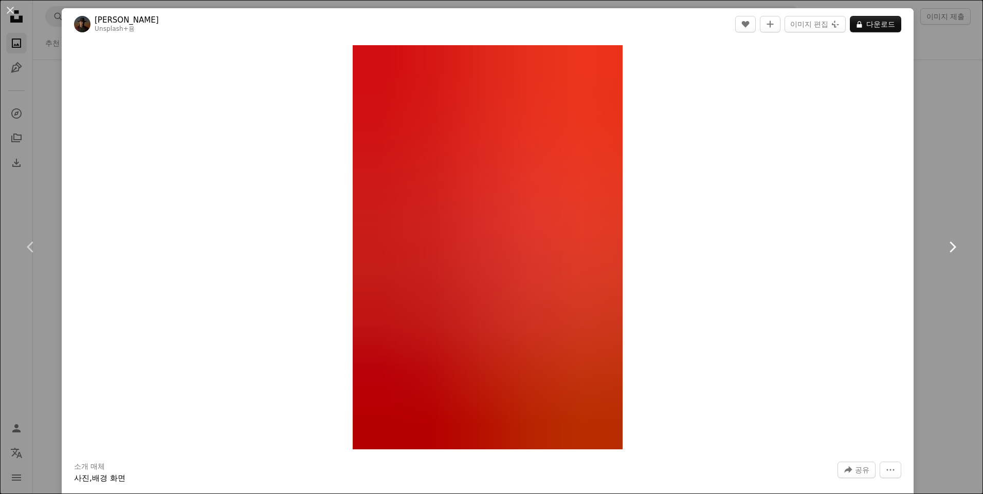
click at [949, 247] on icon at bounding box center [952, 247] width 7 height 11
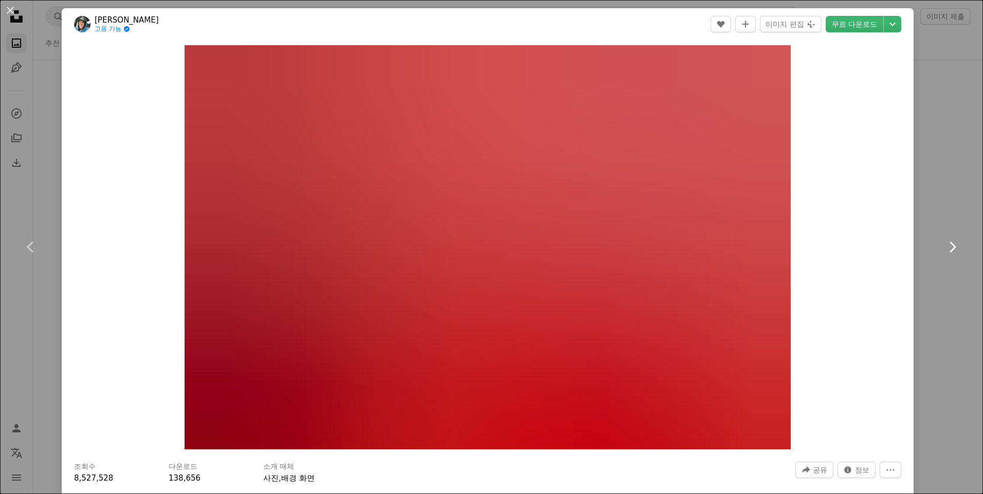
click at [949, 247] on icon at bounding box center [952, 247] width 7 height 11
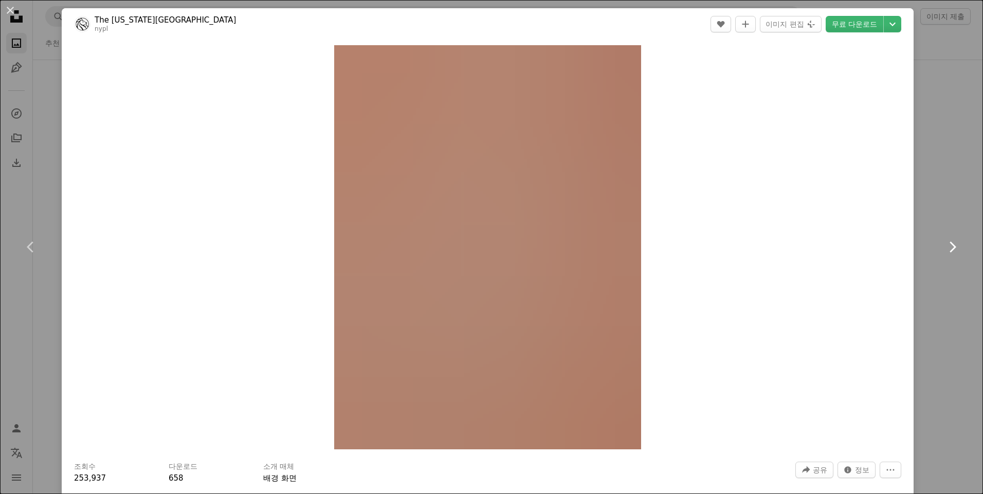
click at [949, 247] on icon at bounding box center [952, 247] width 7 height 11
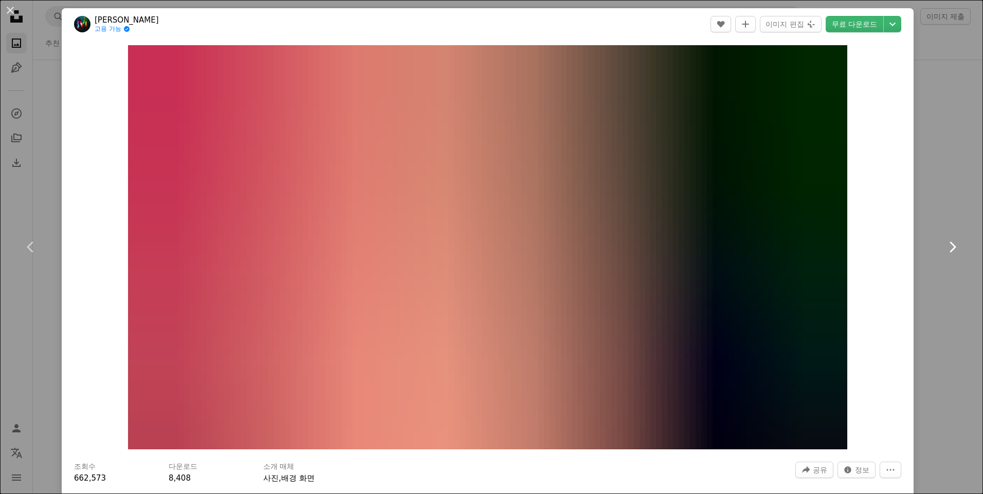
click at [949, 247] on icon at bounding box center [952, 247] width 7 height 11
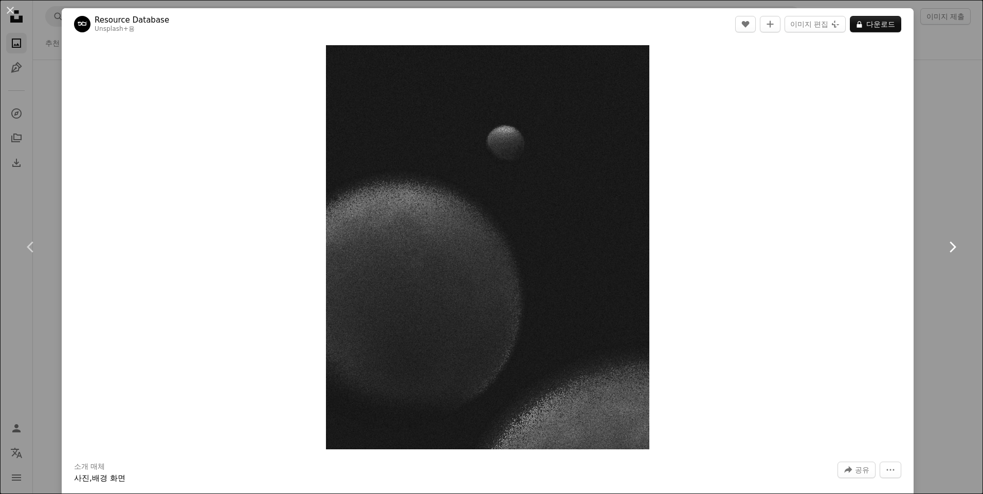
click at [949, 247] on icon at bounding box center [952, 247] width 7 height 11
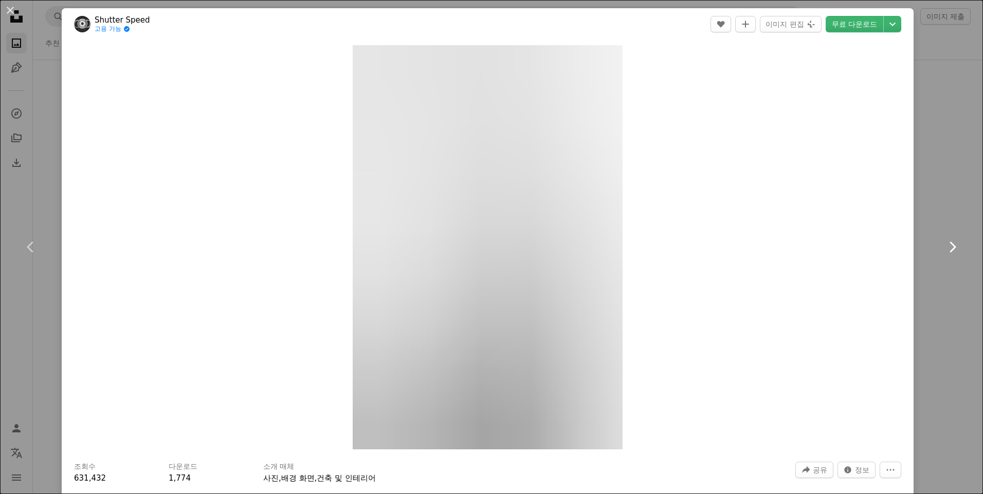
click at [949, 247] on icon at bounding box center [952, 247] width 7 height 11
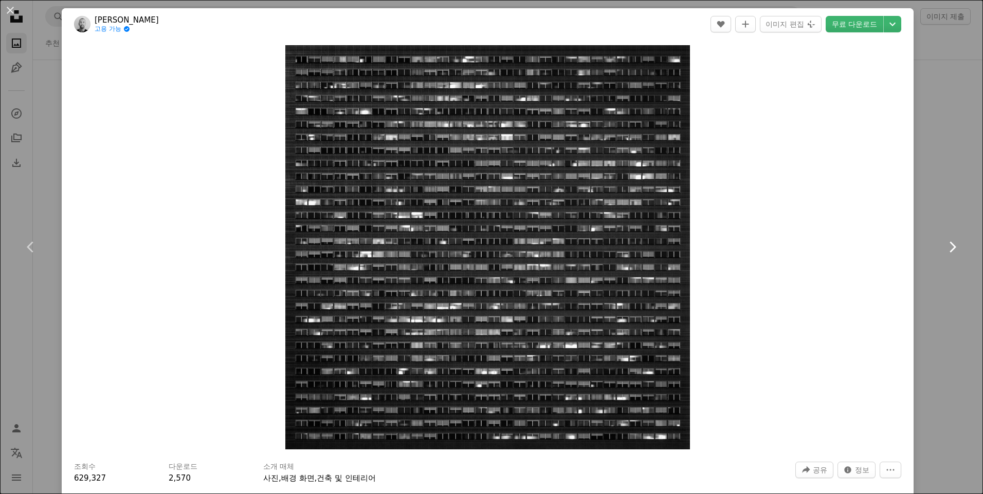
click at [949, 247] on icon at bounding box center [952, 247] width 7 height 11
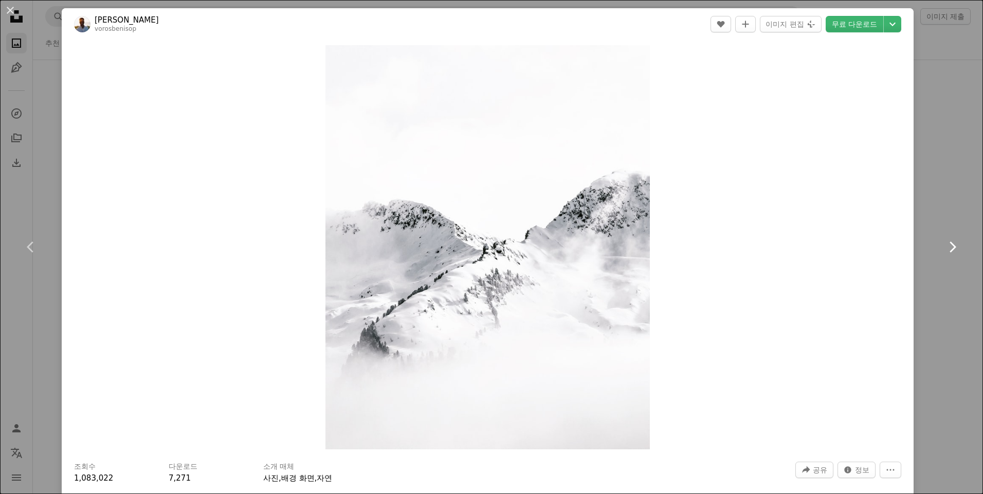
click at [949, 247] on icon at bounding box center [952, 247] width 7 height 11
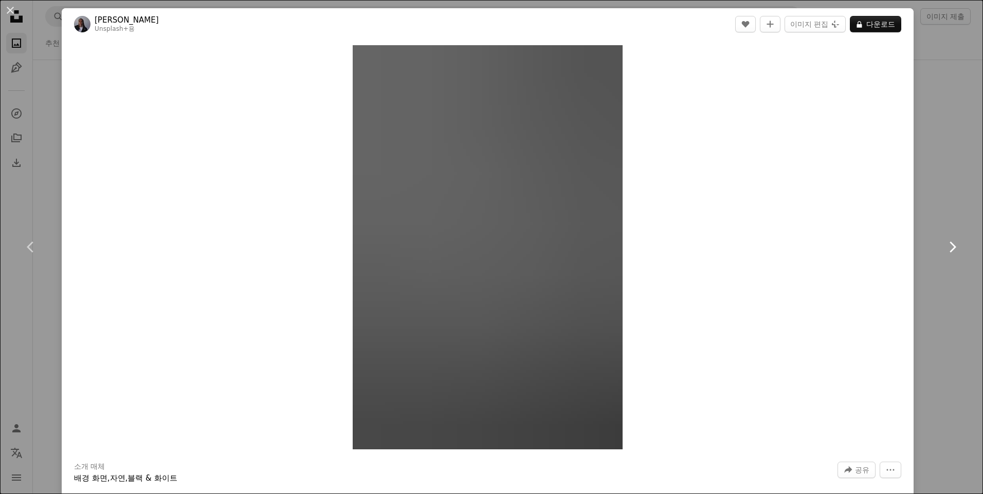
click at [949, 247] on icon at bounding box center [952, 247] width 7 height 11
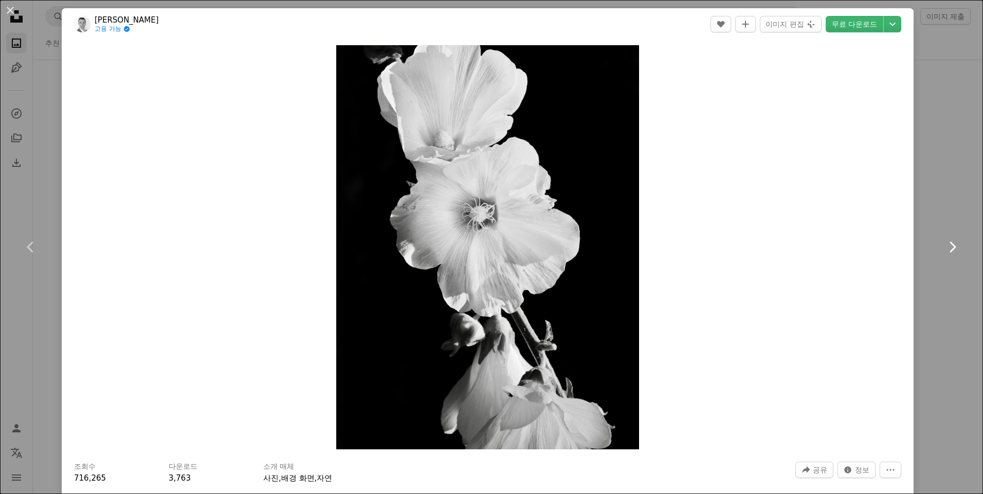
click at [949, 247] on icon at bounding box center [952, 247] width 7 height 11
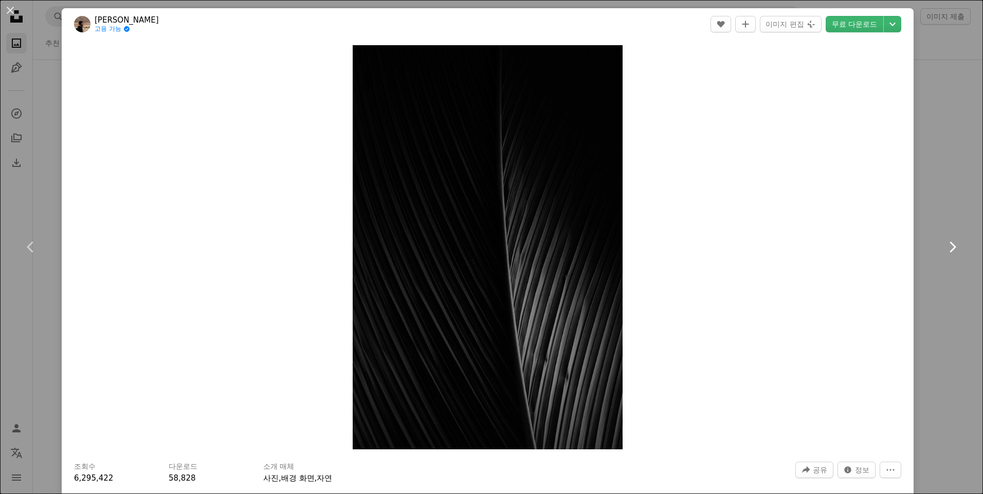
click at [949, 247] on icon at bounding box center [952, 247] width 7 height 11
